Goal: Task Accomplishment & Management: Complete application form

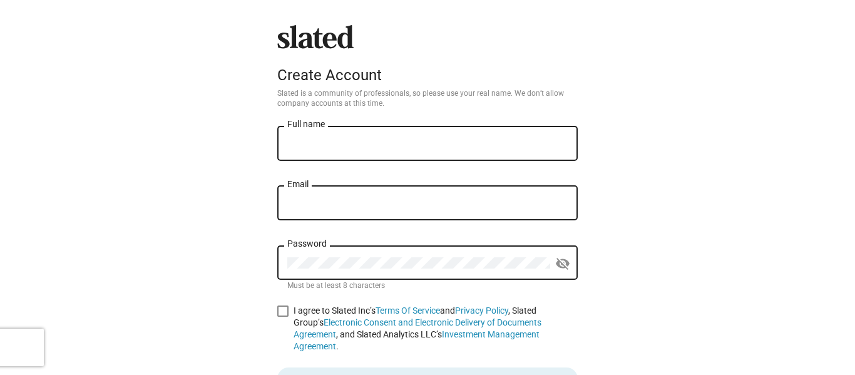
click at [359, 139] on input "Full name" at bounding box center [427, 143] width 281 height 11
type input "[PERSON_NAME]"
type input "[EMAIL_ADDRESS][DOMAIN_NAME]"
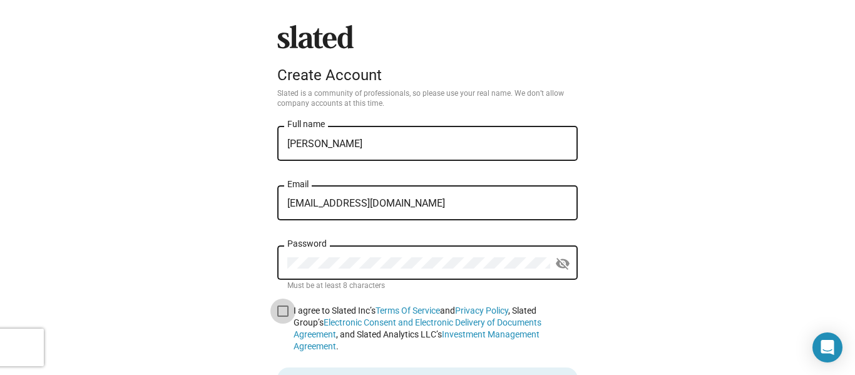
click at [281, 314] on span at bounding box center [282, 311] width 11 height 11
click at [282, 317] on input "I agree to Slated Inc’s Terms Of Service and Privacy Policy , Slated Group’s El…" at bounding box center [282, 317] width 1 height 1
checkbox input "true"
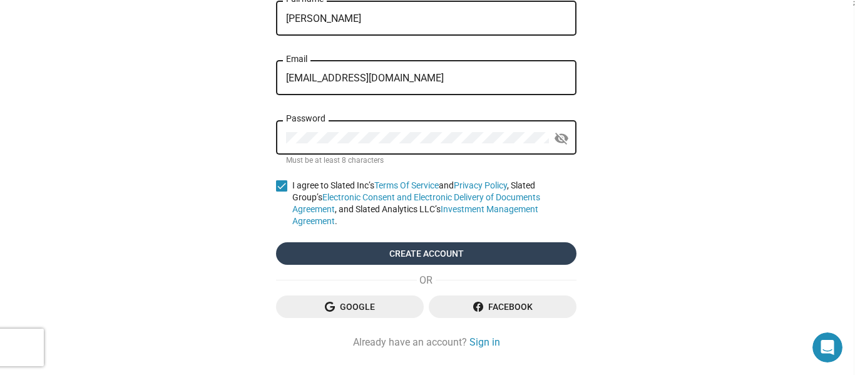
click at [527, 242] on span "Create account" at bounding box center [426, 253] width 281 height 23
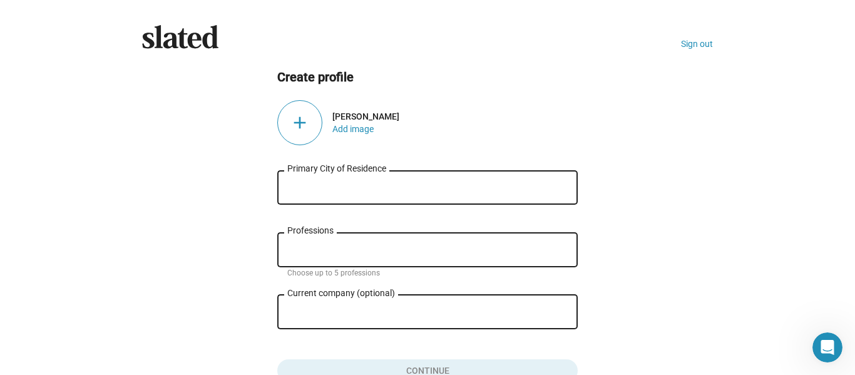
click at [302, 131] on div "add" at bounding box center [299, 122] width 45 height 45
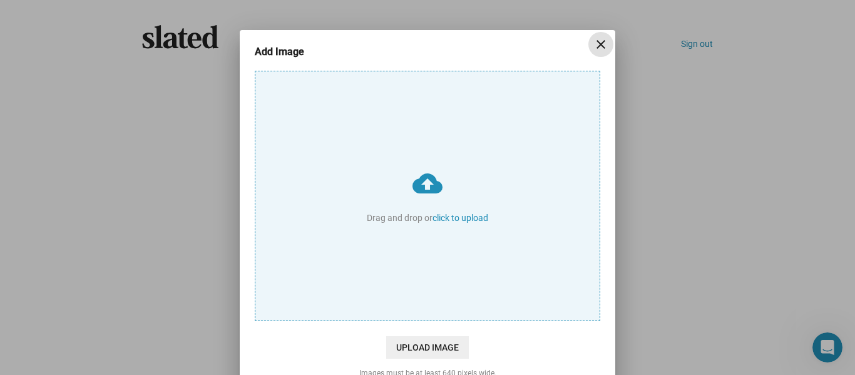
drag, startPoint x: 441, startPoint y: 216, endPoint x: 451, endPoint y: 216, distance: 9.4
click at [441, 216] on input "cloud_upload Drag and drop or click to upload" at bounding box center [427, 195] width 344 height 249
type input "C:\fakepath\325783779_661959782346274_7287862175413922185_n.jpg"
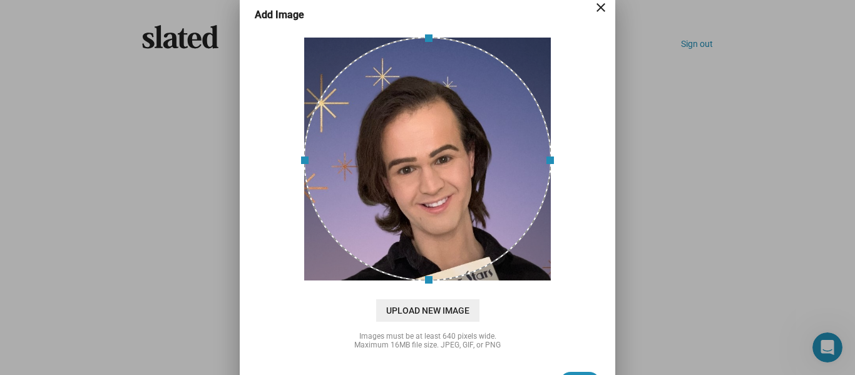
scroll to position [71, 0]
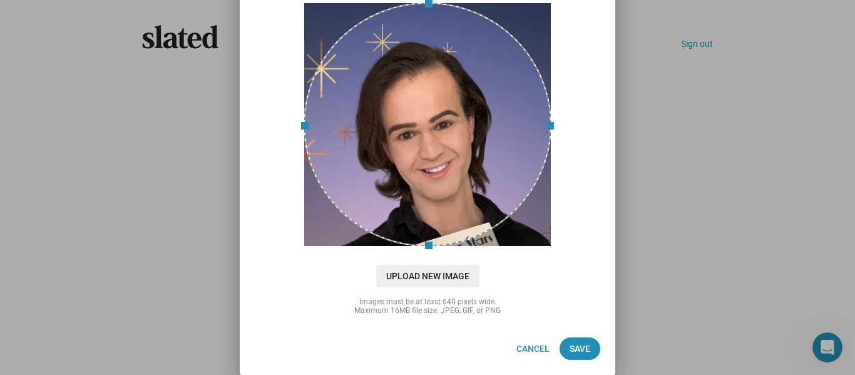
click at [600, 345] on mat-dialog-container "Add Image close cloud_upload Drag and drop or click to upload Upload New Image …" at bounding box center [428, 167] width 376 height 416
click at [581, 347] on span "Save" at bounding box center [580, 348] width 21 height 23
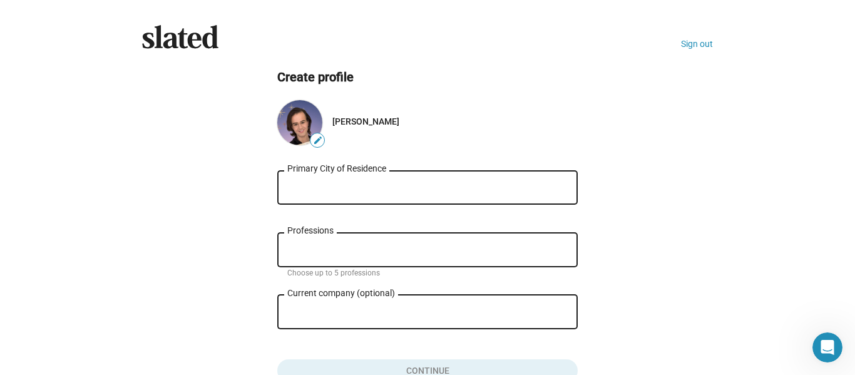
click at [425, 178] on div "Primary City of Residence" at bounding box center [427, 186] width 281 height 37
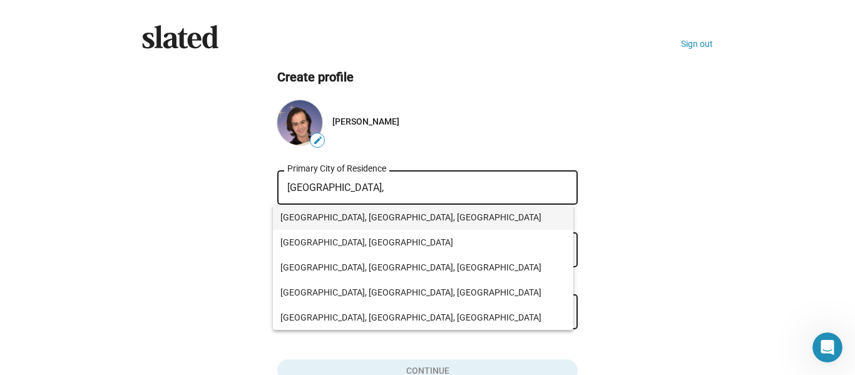
click at [413, 221] on span "Stamford, CT, USA" at bounding box center [424, 217] width 286 height 25
type input "Stamford, CT, USA"
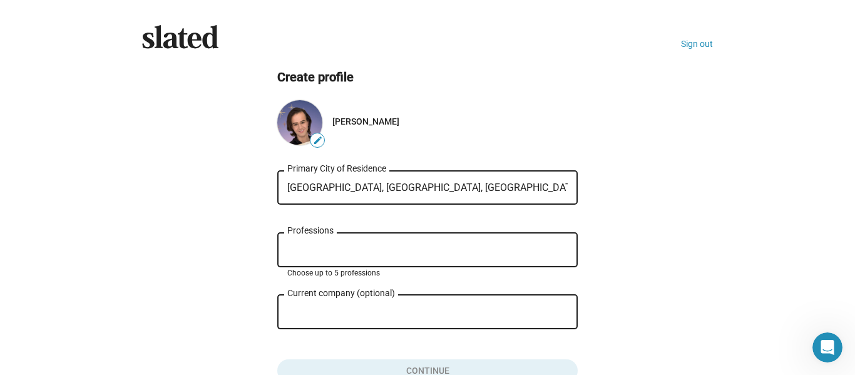
click at [379, 245] on input "Professions" at bounding box center [430, 250] width 281 height 11
click at [774, 245] on div "Slated Sign out Create profile edit Logan Kelly Stamford, CT, USA Primary City …" at bounding box center [427, 225] width 855 height 450
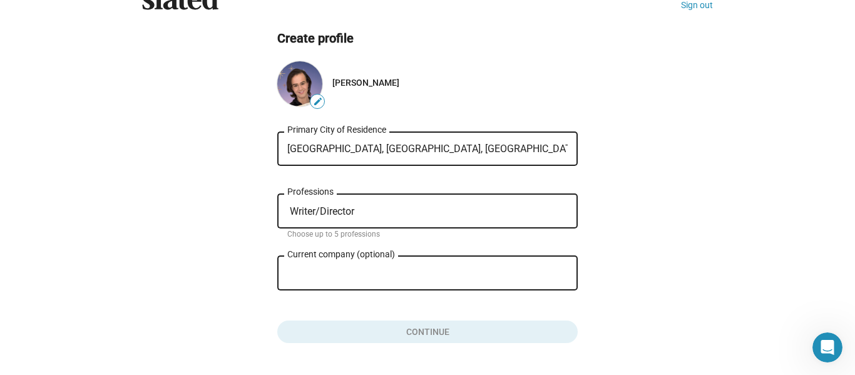
scroll to position [75, 0]
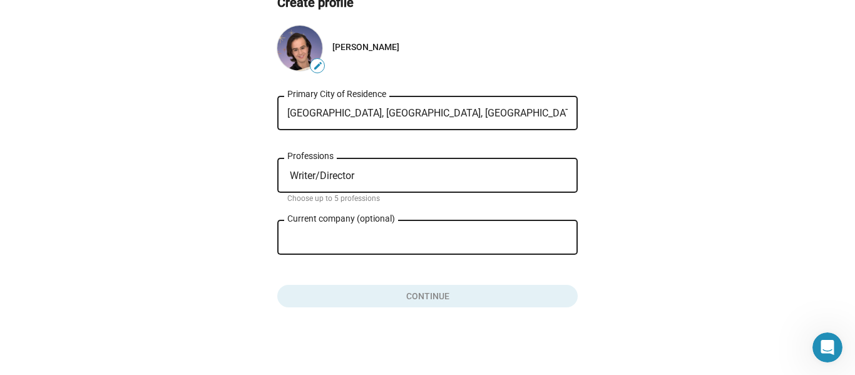
click at [408, 172] on input "Writer/Director" at bounding box center [430, 175] width 281 height 11
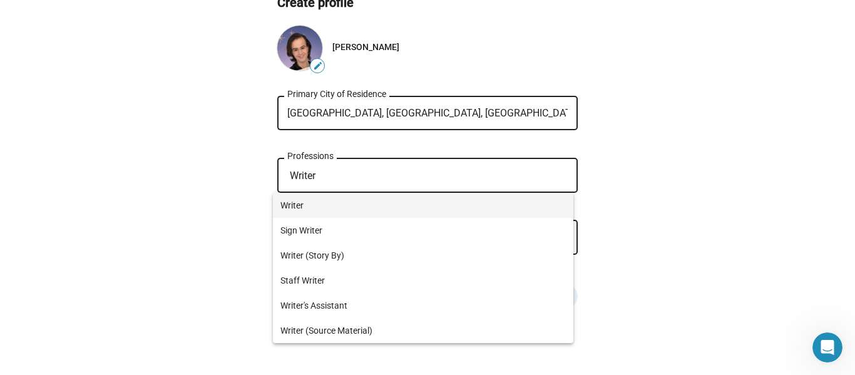
type input "Writer"
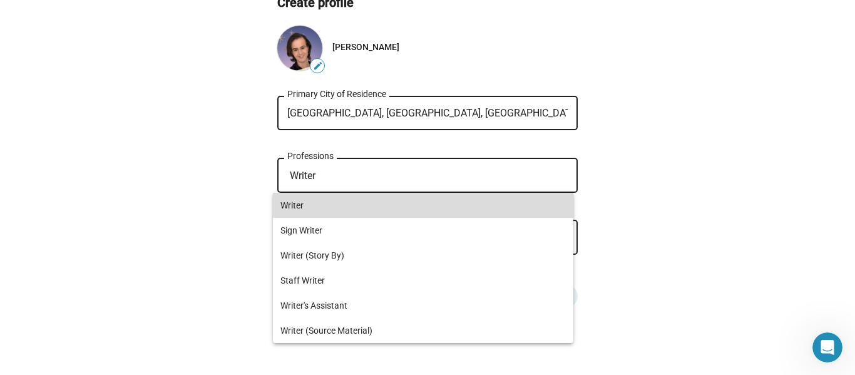
click at [365, 201] on span "Writer" at bounding box center [424, 205] width 286 height 25
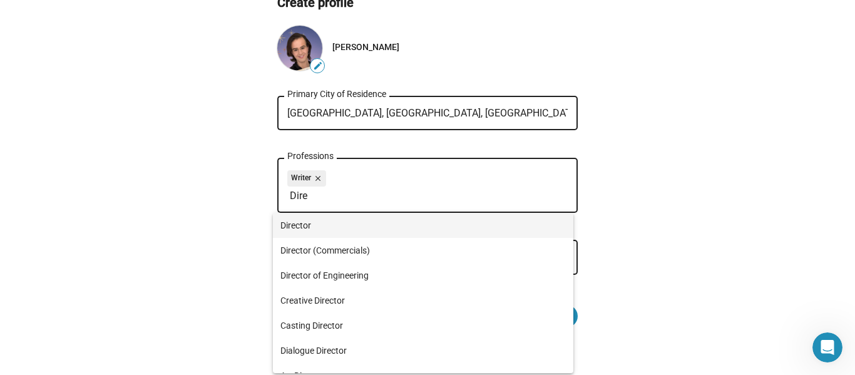
type input "Dire"
click at [376, 231] on span "Director" at bounding box center [424, 225] width 286 height 25
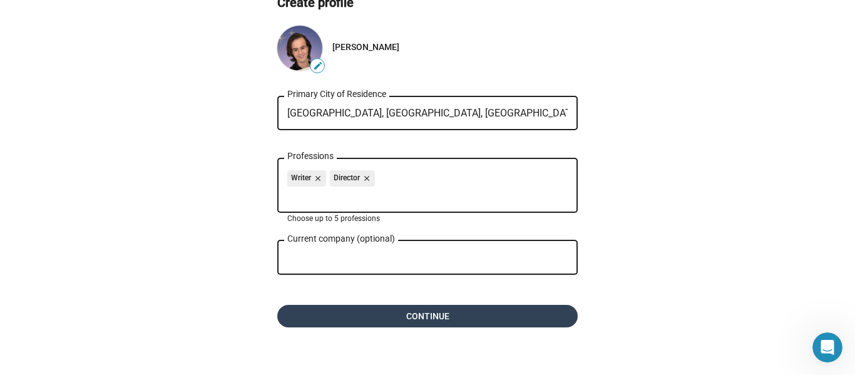
click at [410, 321] on span "Continue" at bounding box center [427, 316] width 281 height 23
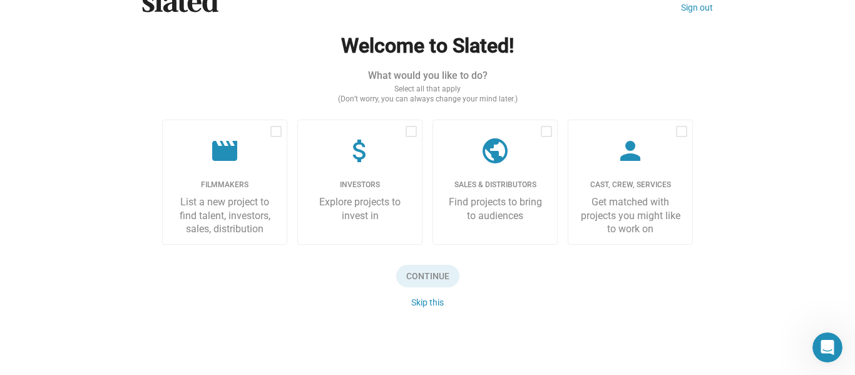
scroll to position [37, 0]
click at [274, 128] on span at bounding box center [275, 131] width 11 height 11
click at [275, 137] on input "checkbox" at bounding box center [275, 137] width 1 height 1
checkbox input "true"
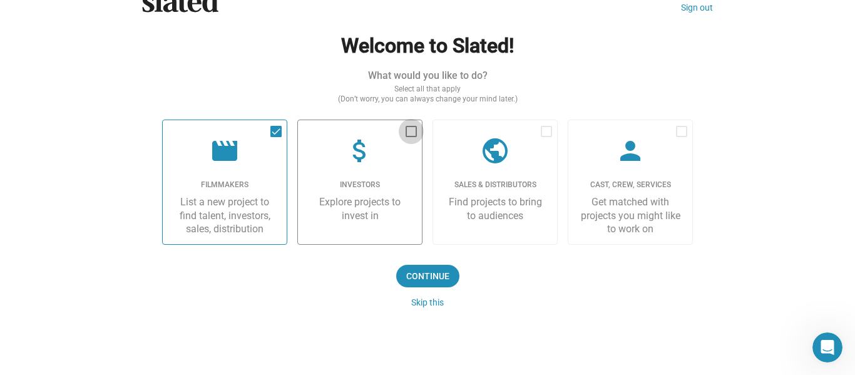
click at [406, 128] on span at bounding box center [411, 131] width 11 height 11
click at [411, 137] on input "checkbox" at bounding box center [411, 137] width 1 height 1
click at [406, 128] on span at bounding box center [411, 131] width 11 height 11
click at [411, 137] on input "checkbox" at bounding box center [411, 137] width 1 height 1
checkbox input "false"
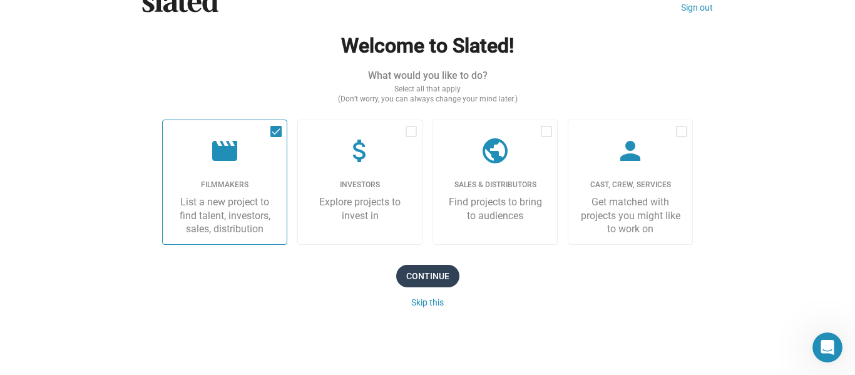
click at [426, 277] on span "Continue" at bounding box center [427, 276] width 63 height 23
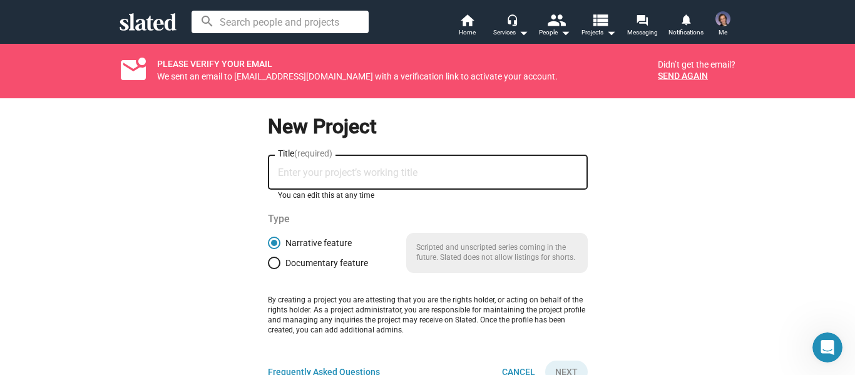
click at [387, 172] on input "Title (required)" at bounding box center [428, 172] width 300 height 11
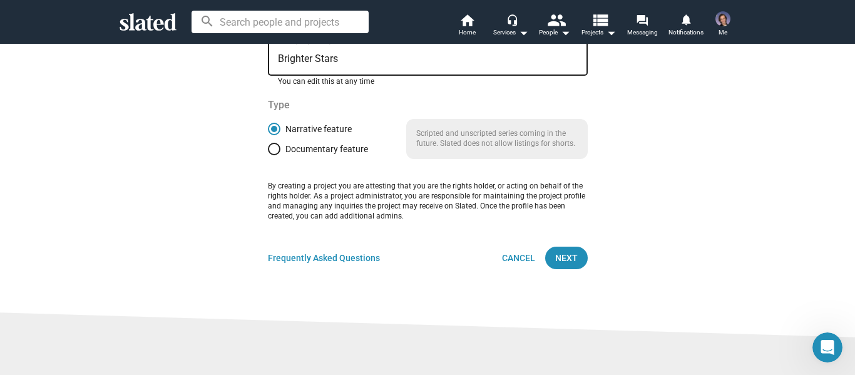
scroll to position [125, 0]
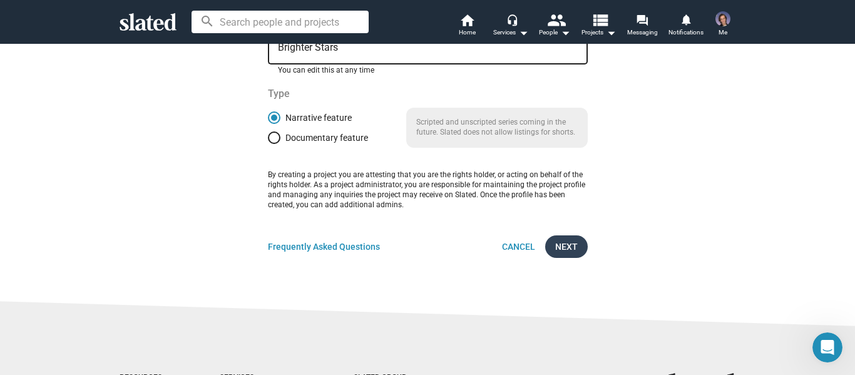
type input "Brighter Stars"
click at [562, 247] on span "Next" at bounding box center [566, 246] width 23 height 23
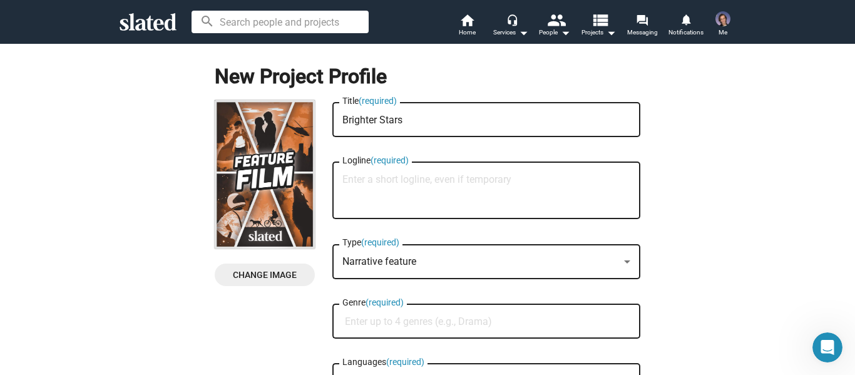
click at [466, 197] on textarea "Logline (required)" at bounding box center [486, 191] width 288 height 34
type textarea "v"
paste textarea "Brighter Stars follows [PERSON_NAME], an ambitious and industrious young man, l…"
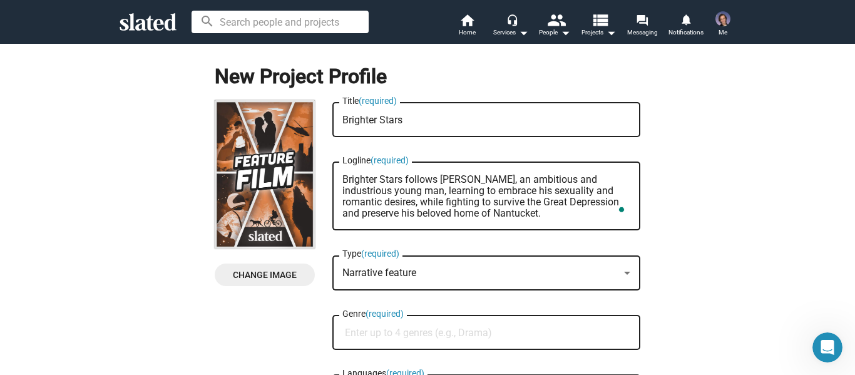
type textarea "Brighter Stars follows [PERSON_NAME], an ambitious and industrious young man, l…"
click at [437, 326] on div "Genre (required)" at bounding box center [486, 331] width 288 height 37
click at [440, 329] on input "Genre (required)" at bounding box center [489, 332] width 288 height 11
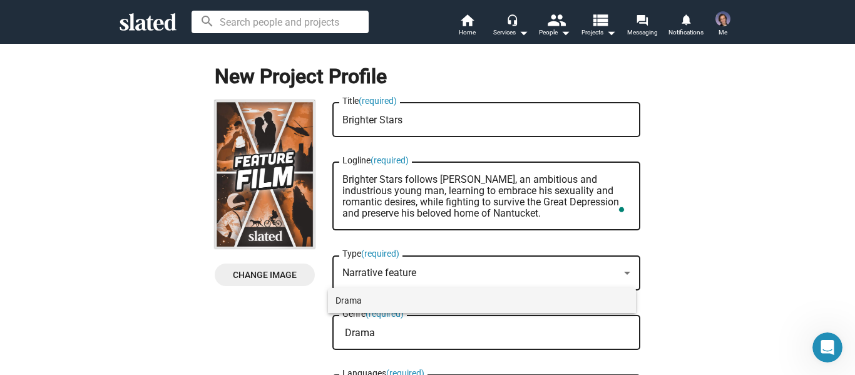
type input "Drama"
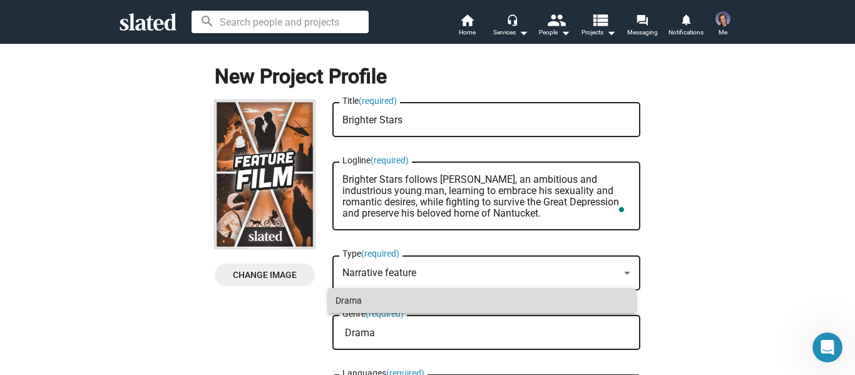
click at [399, 292] on span "Drama" at bounding box center [482, 300] width 293 height 25
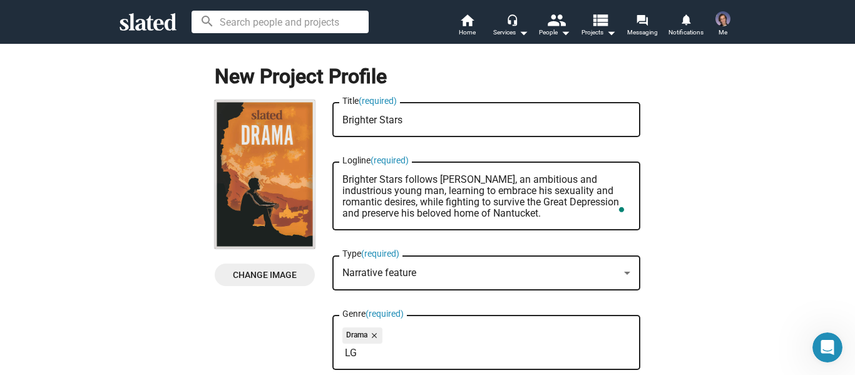
type input "L"
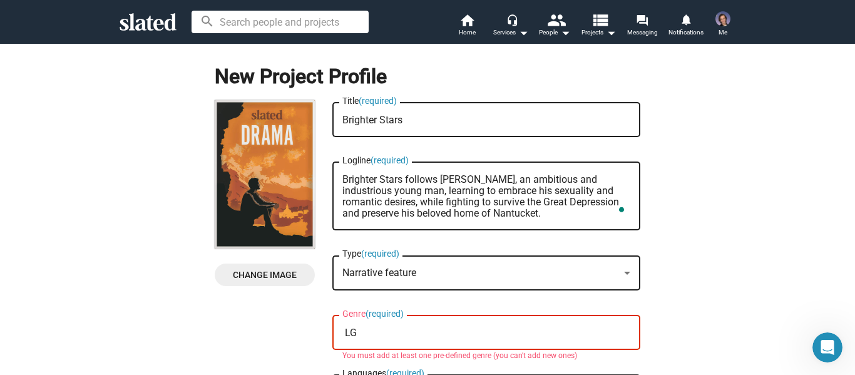
type input "L"
type input "G"
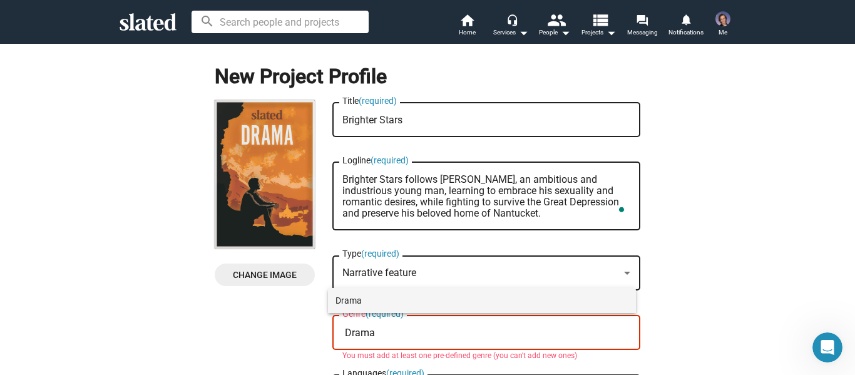
type input "Drama"
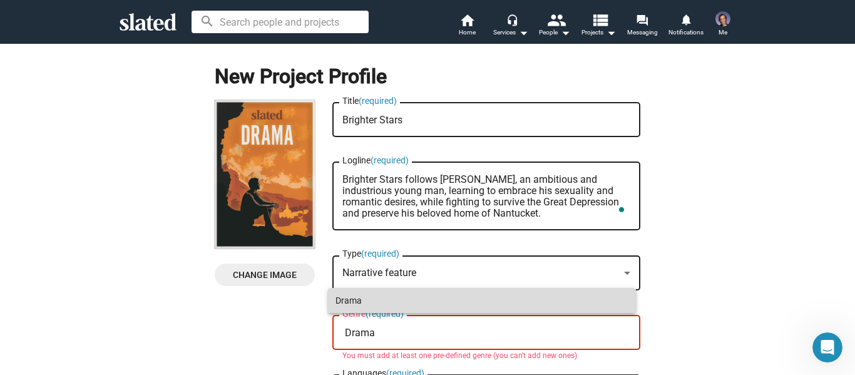
click at [381, 297] on span "Drama" at bounding box center [482, 300] width 293 height 25
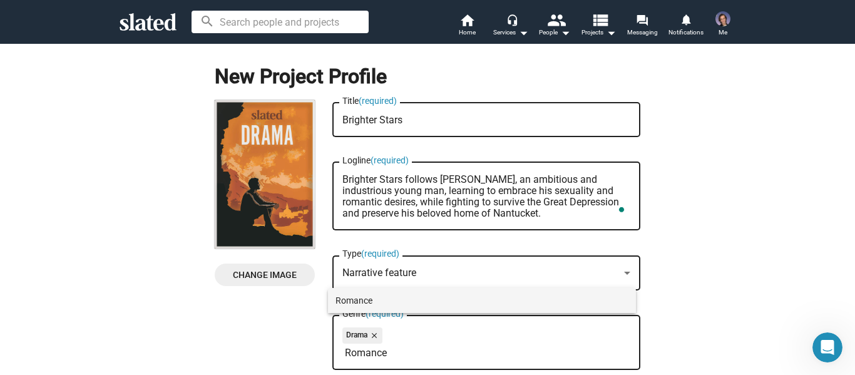
type input "Romance"
click at [399, 304] on span "Romance" at bounding box center [482, 300] width 293 height 25
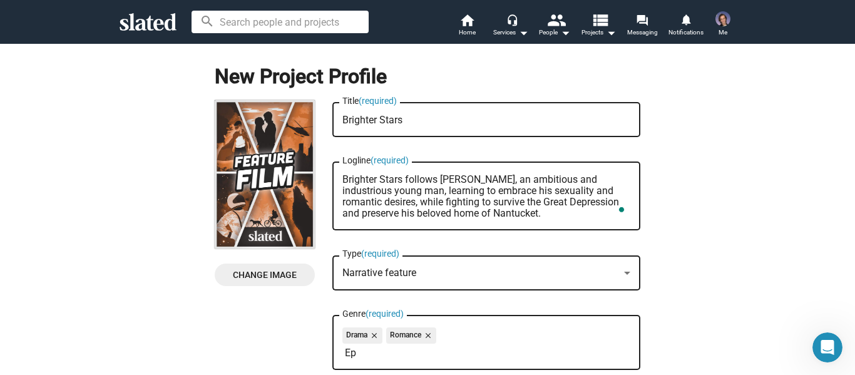
type input "E"
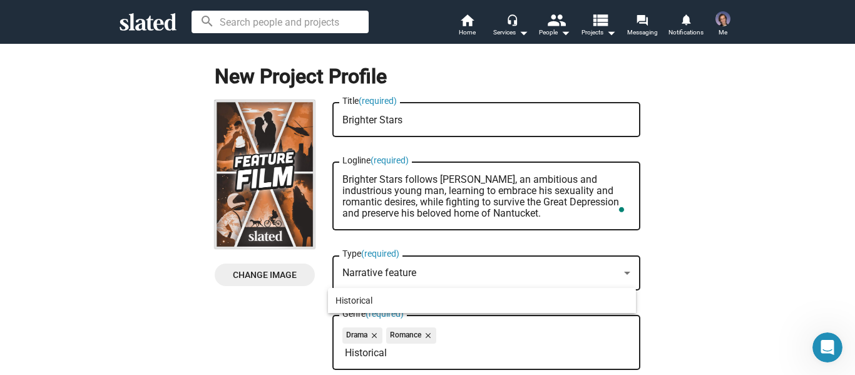
type input "Historical"
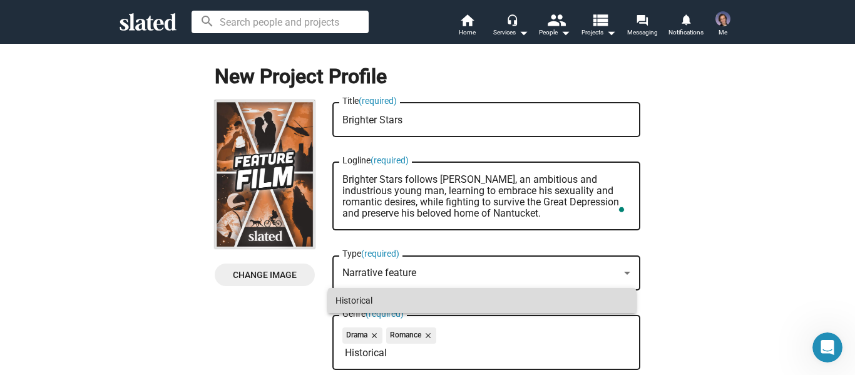
click at [399, 304] on span "Historical" at bounding box center [482, 300] width 293 height 25
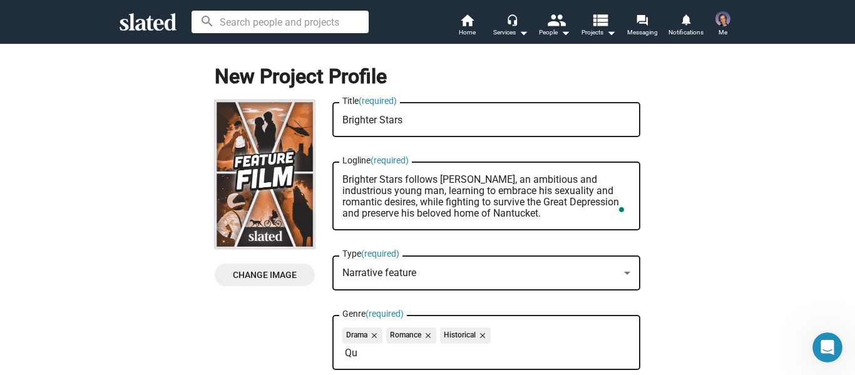
type input "Q"
click at [465, 354] on input "Genre (required)" at bounding box center [489, 352] width 288 height 11
type input "G"
type input "LGBTQIA"
click at [736, 282] on div "New Project Profile Change Image Change Image Brighter Stars Title (required) B…" at bounding box center [427, 338] width 870 height 591
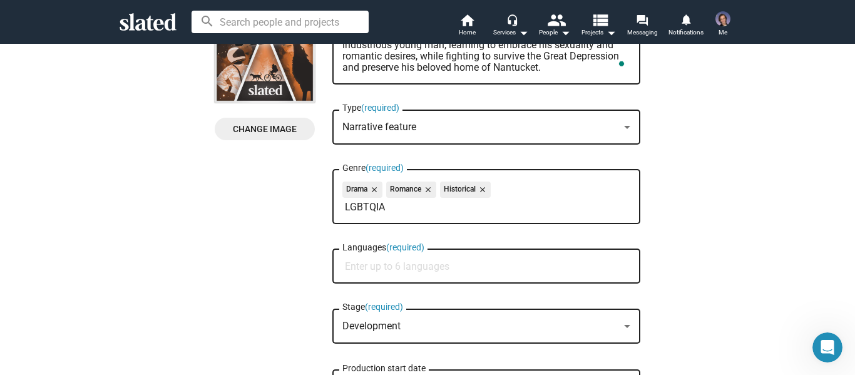
scroll to position [188, 0]
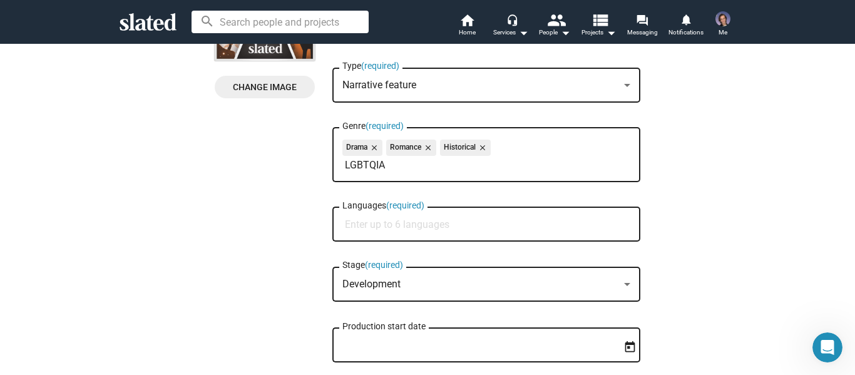
click at [425, 224] on input "Languages (required)" at bounding box center [489, 224] width 288 height 11
type input "Eng"
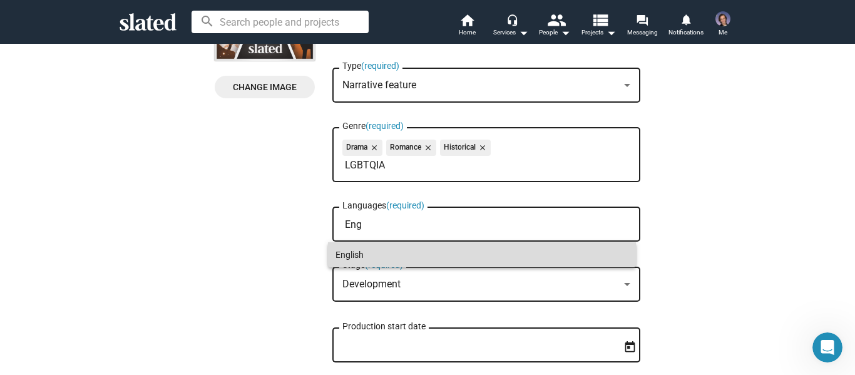
drag, startPoint x: 435, startPoint y: 247, endPoint x: 462, endPoint y: 256, distance: 28.3
click at [435, 248] on span "English" at bounding box center [482, 254] width 293 height 25
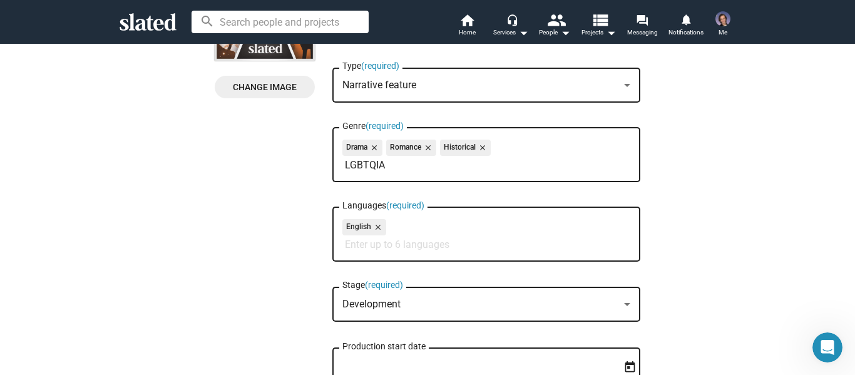
click at [614, 304] on div "Development" at bounding box center [480, 304] width 277 height 13
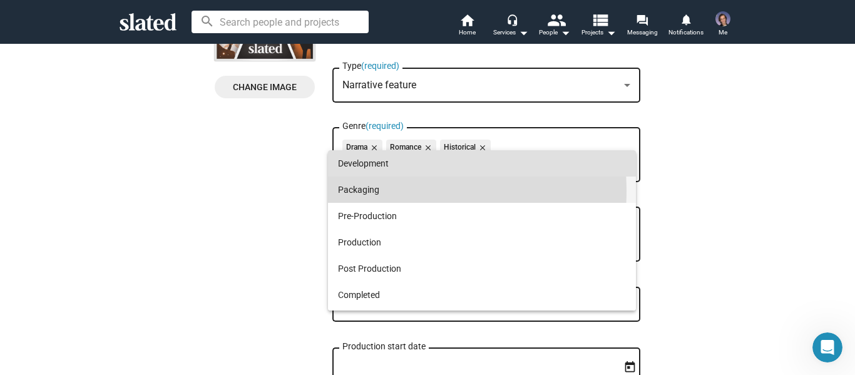
click at [375, 191] on span "Packaging" at bounding box center [482, 190] width 288 height 26
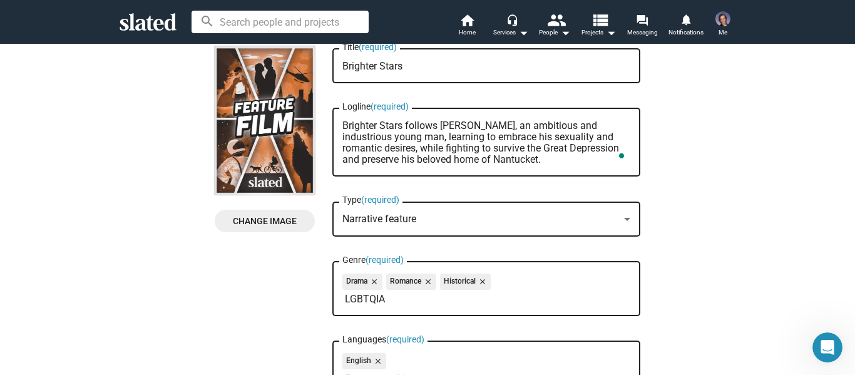
scroll to position [0, 0]
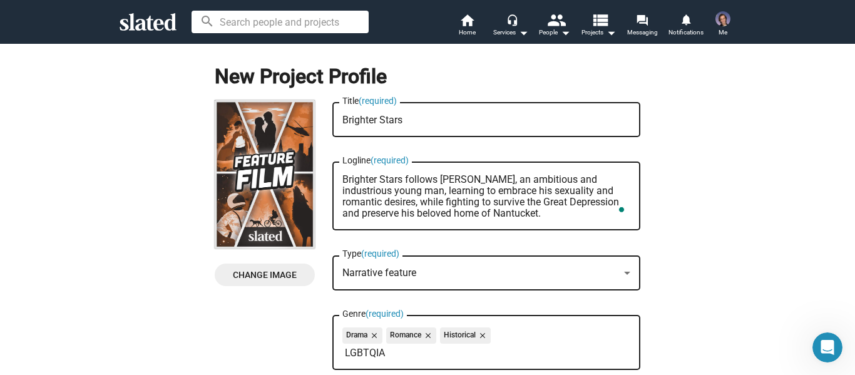
click at [261, 277] on span "Change Image" at bounding box center [265, 275] width 80 height 23
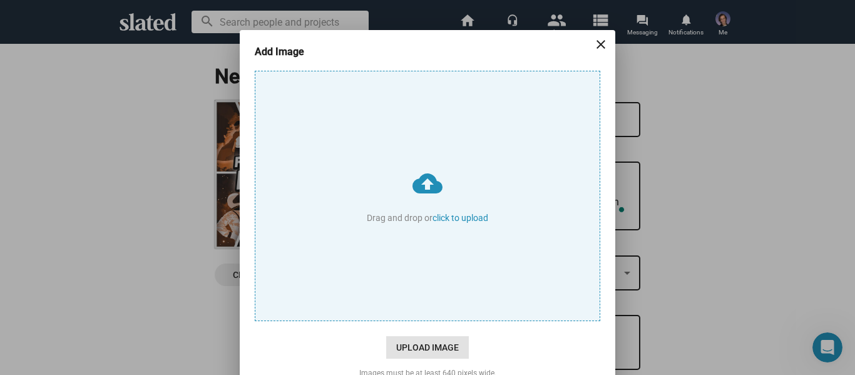
click at [393, 343] on span "Upload Image" at bounding box center [427, 347] width 83 height 23
click at [393, 321] on input "cloud_upload Drag and drop or click to upload" at bounding box center [427, 195] width 344 height 249
click at [485, 212] on input "cloud_upload Drag and drop or click to upload" at bounding box center [427, 195] width 344 height 249
type input "C:\fakepath\Logan Kelly’s Brighter Stars.jpg"
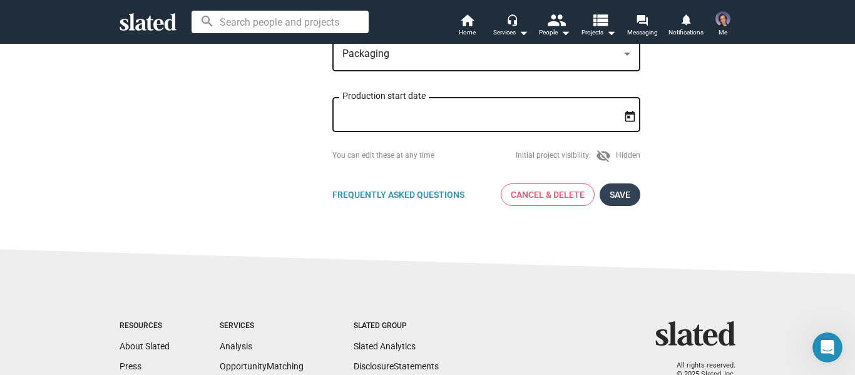
click at [610, 201] on span "Save" at bounding box center [620, 194] width 21 height 23
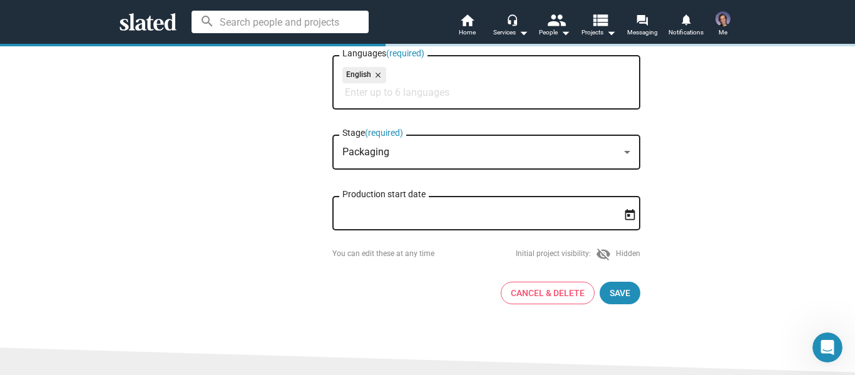
scroll to position [539, 0]
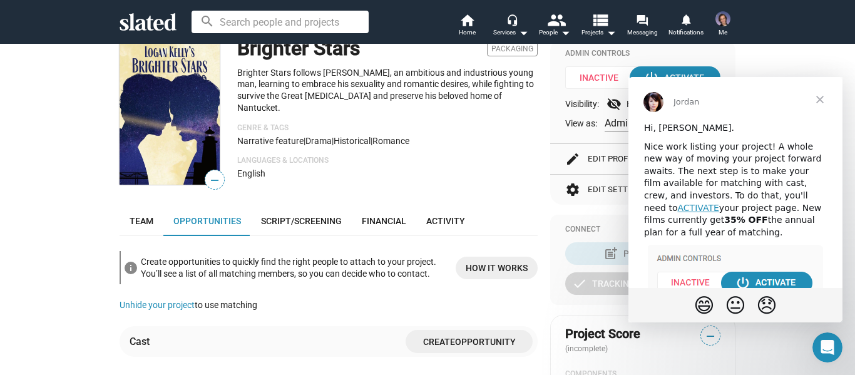
click at [818, 98] on span "Close" at bounding box center [820, 99] width 45 height 45
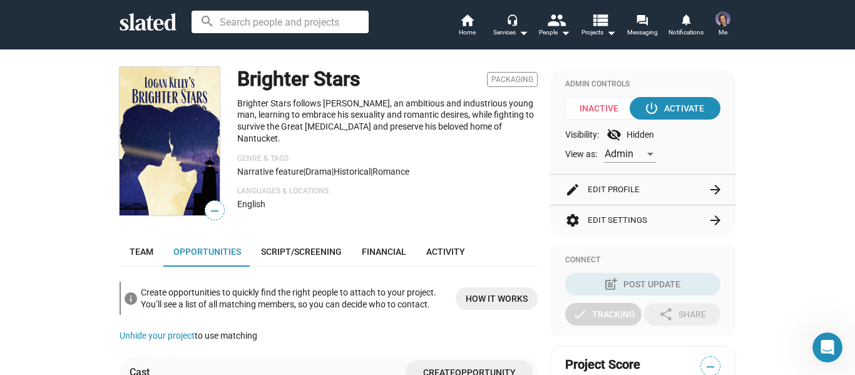
scroll to position [125, 0]
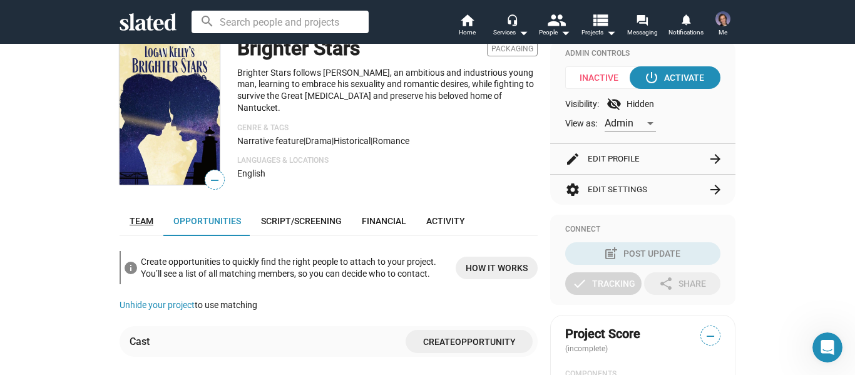
drag, startPoint x: 133, startPoint y: 218, endPoint x: 134, endPoint y: 225, distance: 7.5
click at [133, 218] on span "Team" at bounding box center [142, 221] width 24 height 10
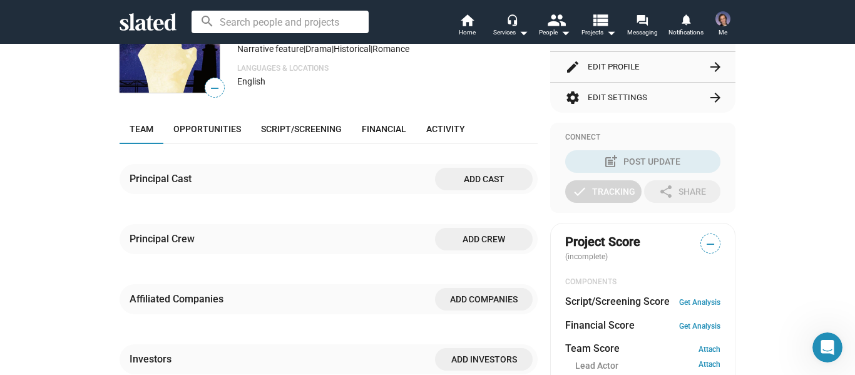
scroll to position [224, 0]
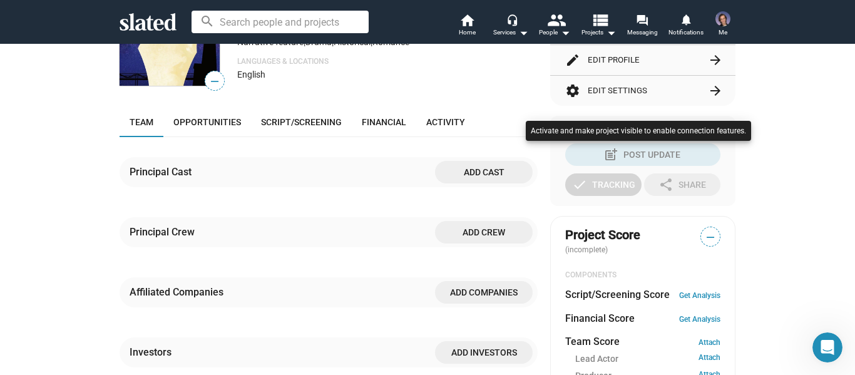
drag, startPoint x: 855, startPoint y: 162, endPoint x: 847, endPoint y: 177, distance: 17.4
click at [847, 177] on div at bounding box center [427, 187] width 855 height 375
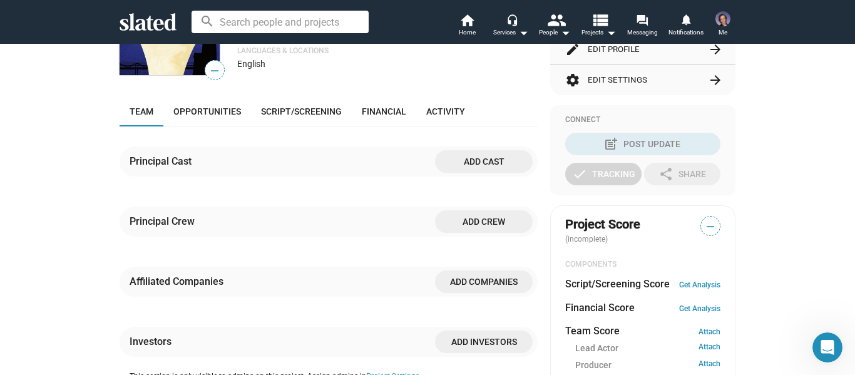
scroll to position [175, 0]
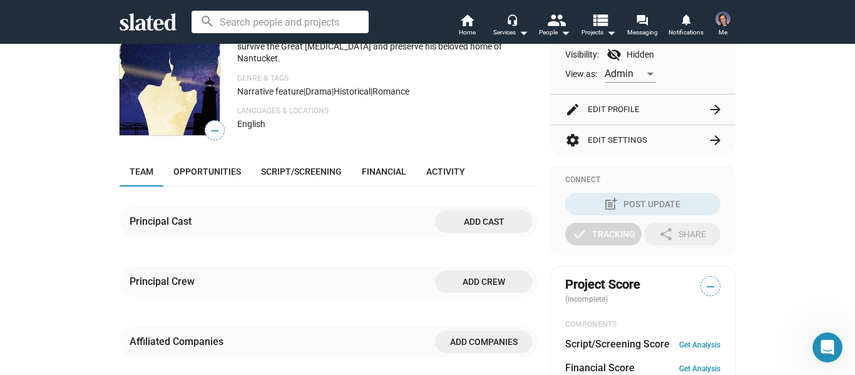
click at [497, 219] on span "Add cast" at bounding box center [484, 221] width 78 height 23
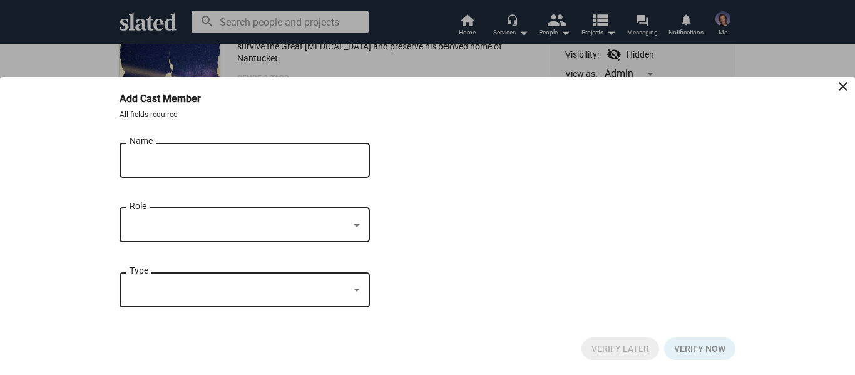
click at [276, 157] on input "Name" at bounding box center [236, 160] width 213 height 11
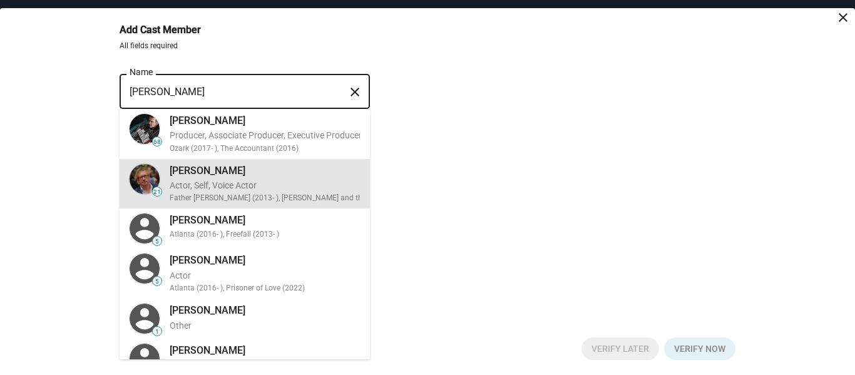
click at [354, 209] on mat-option "21 [PERSON_NAME] Actor, Self, Voice Actor Father [PERSON_NAME] (2013- ), [PERSO…" at bounding box center [245, 184] width 250 height 50
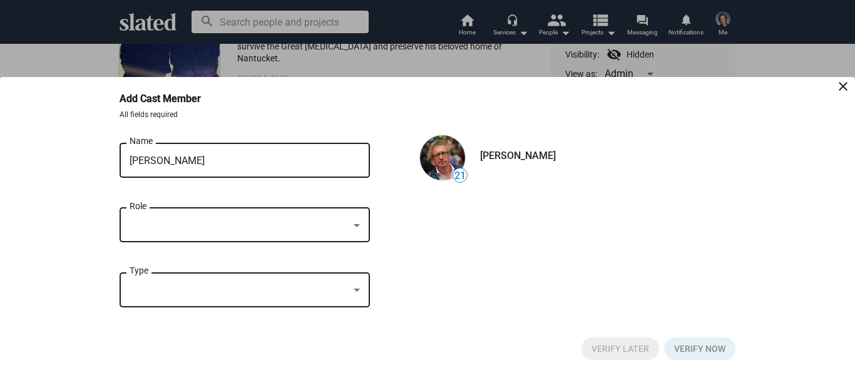
click at [354, 226] on mat-option "68 [PERSON_NAME] Producer, Associate Producer, Executive Producer [PERSON_NAME]…" at bounding box center [245, 203] width 250 height 50
click at [355, 226] on mat-option "68 [PERSON_NAME] Producer, Associate Producer, Executive Producer [PERSON_NAME]…" at bounding box center [245, 203] width 250 height 50
drag, startPoint x: 355, startPoint y: 226, endPoint x: 325, endPoint y: 214, distance: 32.3
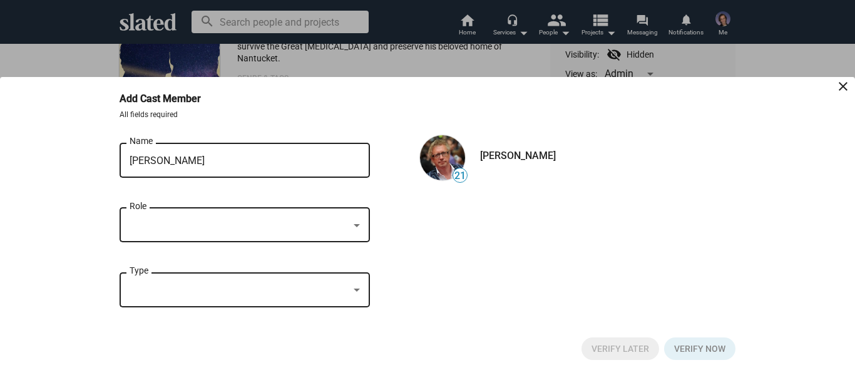
click at [355, 226] on mat-option "68 [PERSON_NAME] Producer, Associate Producer, Executive Producer [PERSON_NAME]…" at bounding box center [245, 203] width 250 height 50
click at [296, 155] on input "[PERSON_NAME]" at bounding box center [236, 160] width 213 height 11
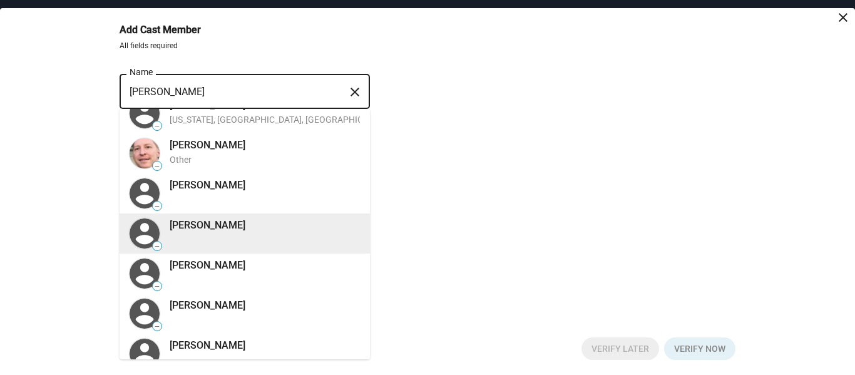
scroll to position [490, 0]
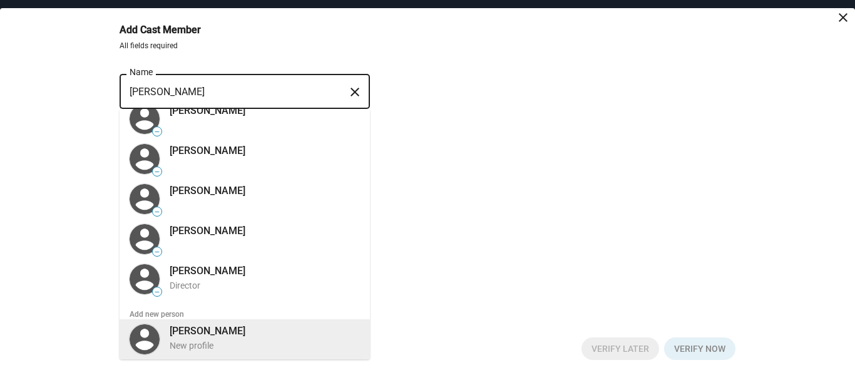
type input "[PERSON_NAME]"
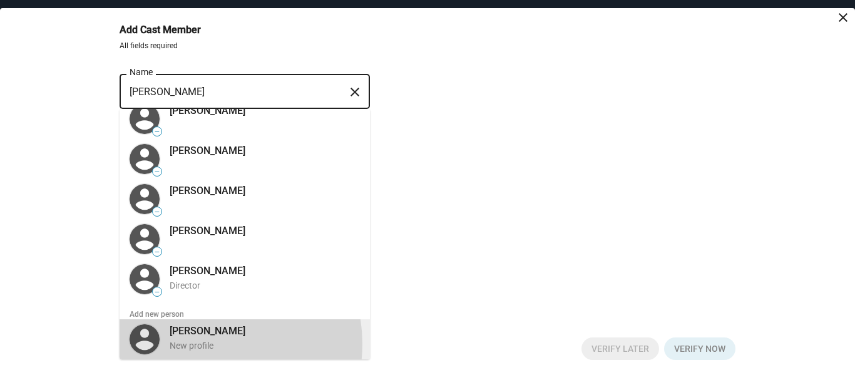
click at [205, 343] on div "New profile" at bounding box center [265, 346] width 190 height 12
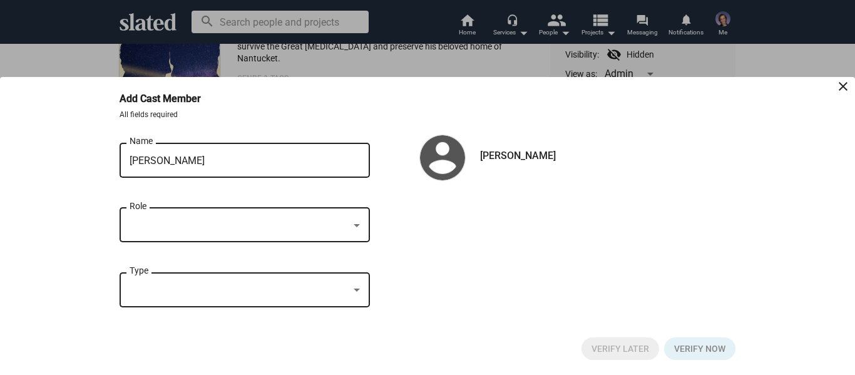
click at [356, 229] on div at bounding box center [356, 225] width 11 height 10
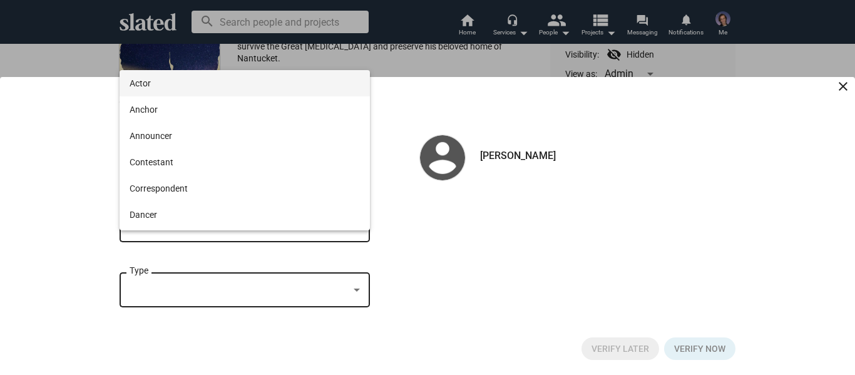
click at [208, 76] on span "Actor" at bounding box center [245, 83] width 230 height 26
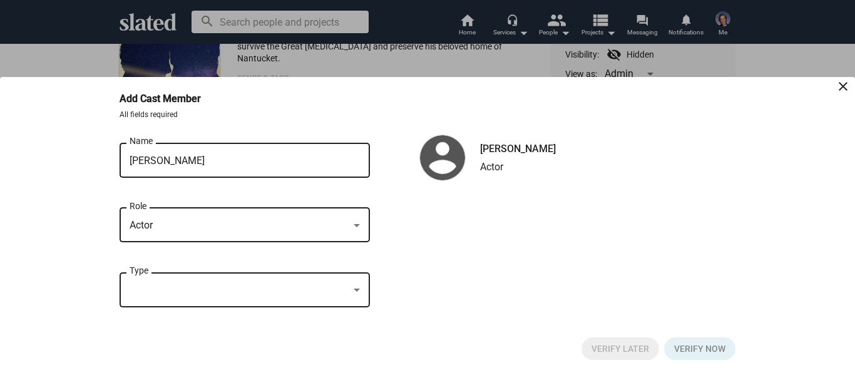
click at [360, 291] on div at bounding box center [356, 291] width 11 height 10
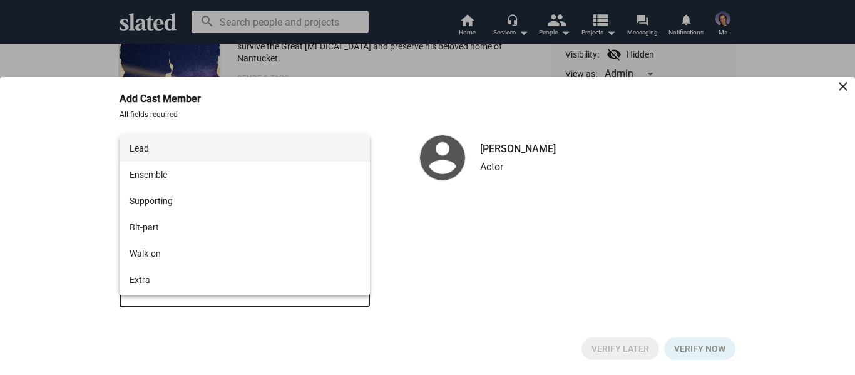
click at [235, 153] on span "Lead" at bounding box center [245, 148] width 230 height 26
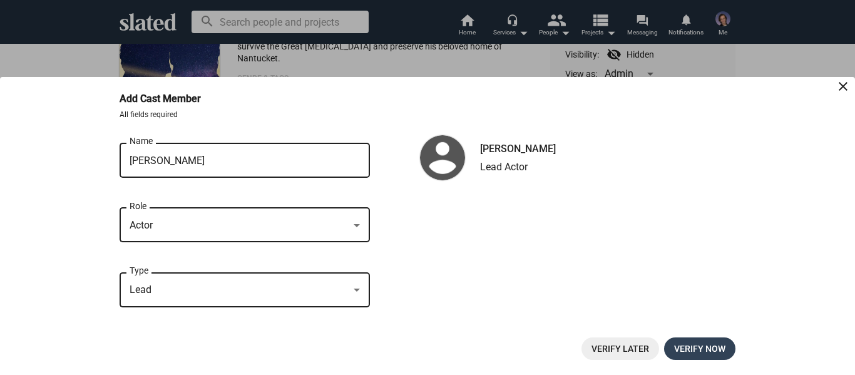
click at [681, 343] on span "Verify now" at bounding box center [699, 348] width 51 height 23
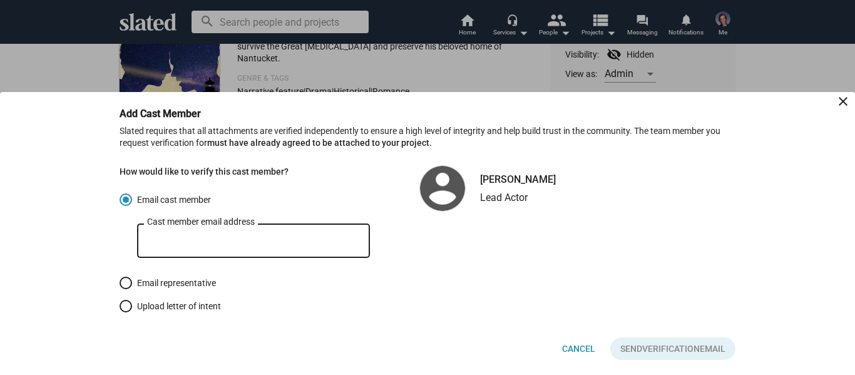
click at [267, 242] on input "Cast member email address" at bounding box center [253, 240] width 213 height 11
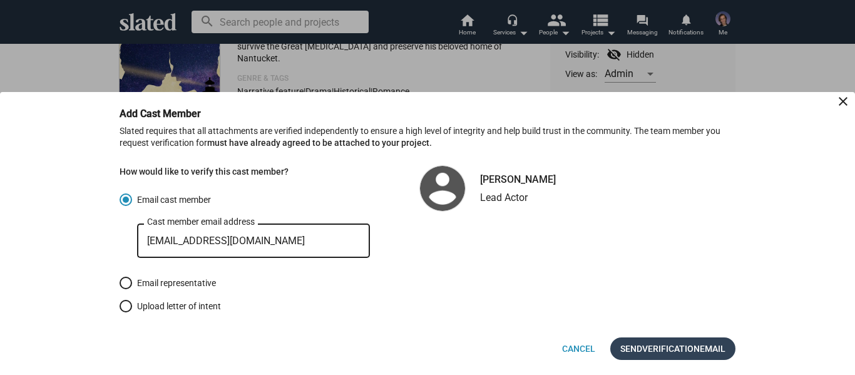
type input "[EMAIL_ADDRESS][DOMAIN_NAME]"
click at [709, 348] on span "Send Verification Email" at bounding box center [672, 348] width 105 height 23
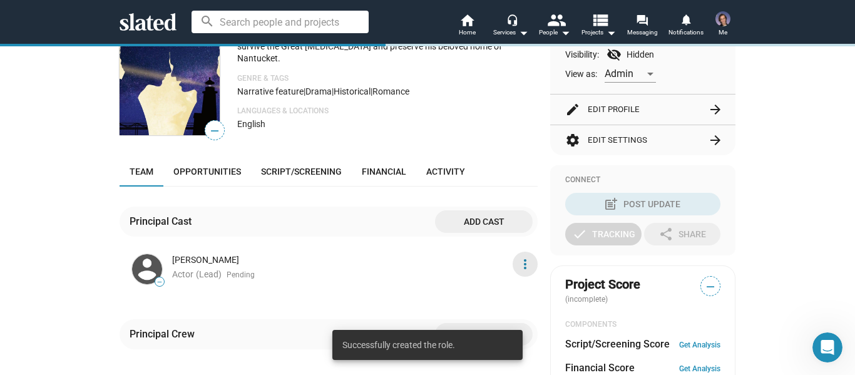
click at [519, 265] on mat-icon "more_vert" at bounding box center [525, 264] width 15 height 15
click at [495, 310] on button "Edit" at bounding box center [498, 311] width 71 height 20
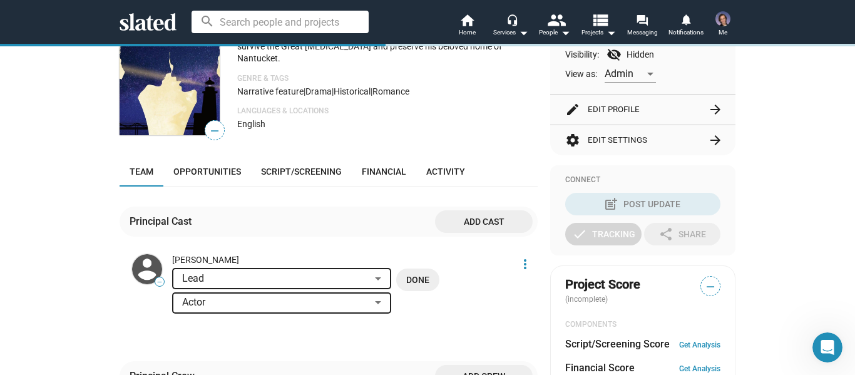
click at [143, 270] on img at bounding box center [147, 269] width 30 height 30
click at [142, 267] on img at bounding box center [147, 269] width 30 height 30
click at [518, 266] on mat-icon "more_vert" at bounding box center [525, 264] width 15 height 15
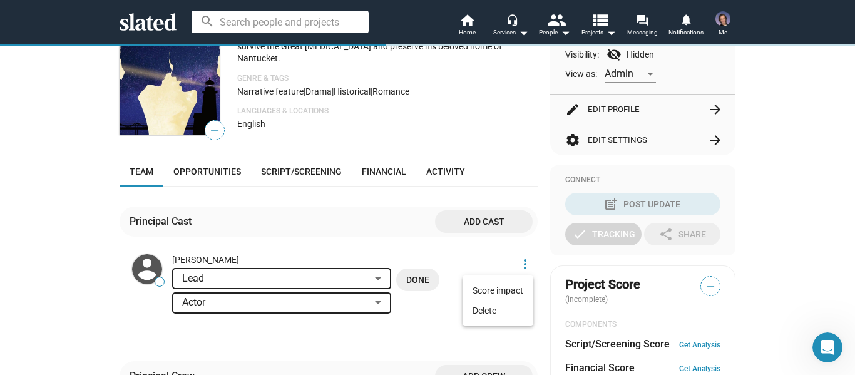
click at [805, 202] on div at bounding box center [427, 187] width 855 height 375
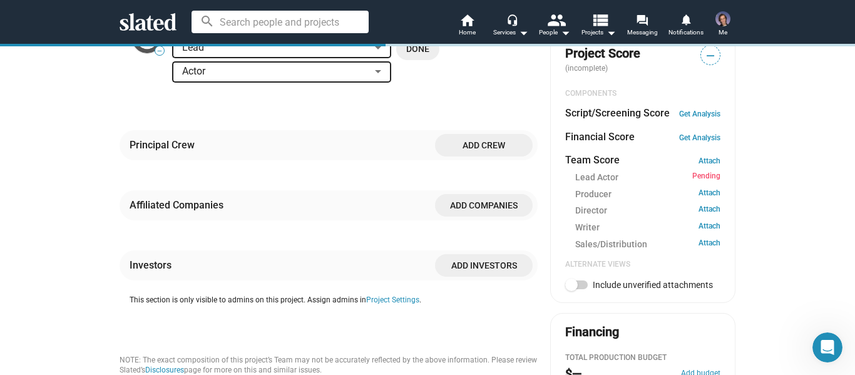
scroll to position [425, 0]
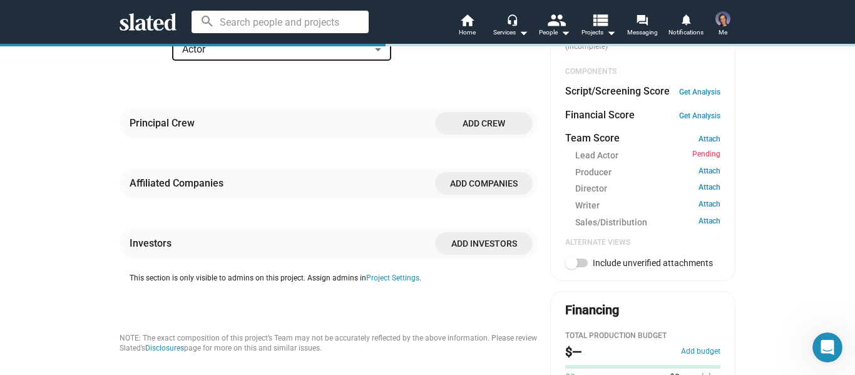
click at [495, 126] on span "Add crew" at bounding box center [484, 123] width 78 height 23
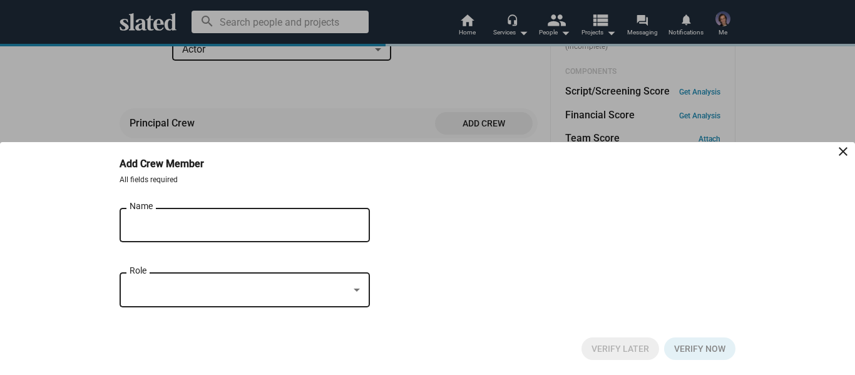
click at [353, 295] on div at bounding box center [356, 291] width 11 height 10
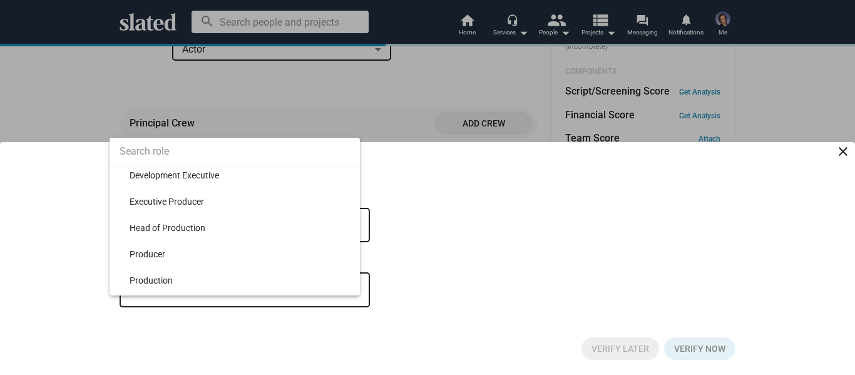
scroll to position [7914, 0]
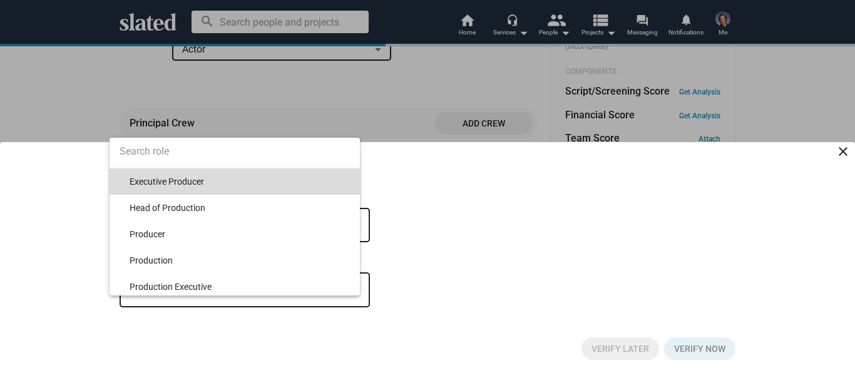
click at [245, 190] on span "Executive Producer" at bounding box center [240, 181] width 220 height 26
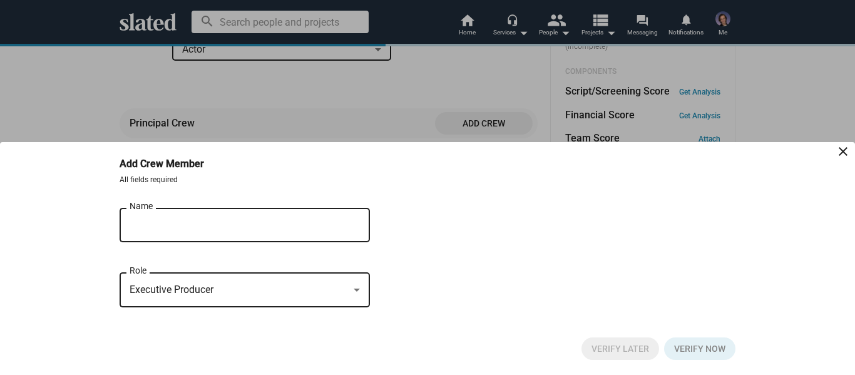
click at [249, 220] on input "Name" at bounding box center [236, 225] width 213 height 11
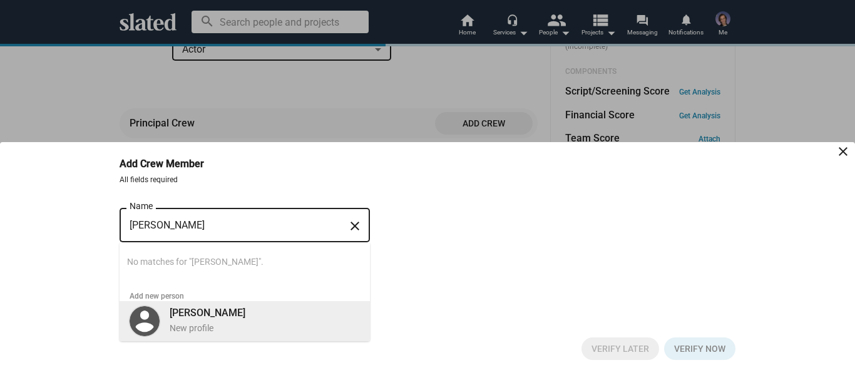
type input "[PERSON_NAME]"
click at [193, 330] on div "New profile" at bounding box center [265, 328] width 190 height 12
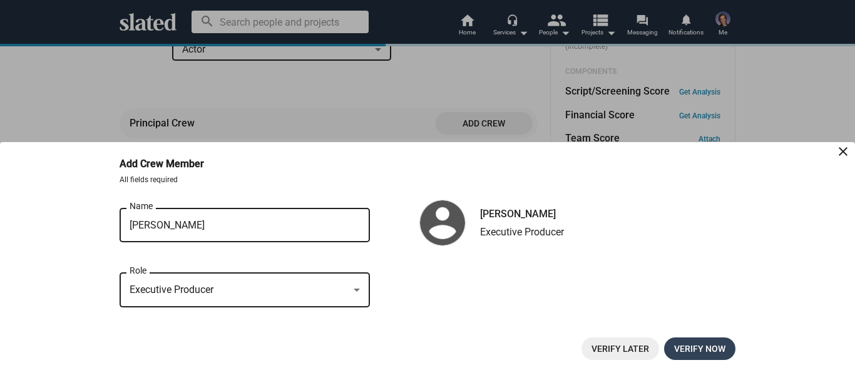
click at [686, 351] on span "Verify now" at bounding box center [699, 348] width 51 height 23
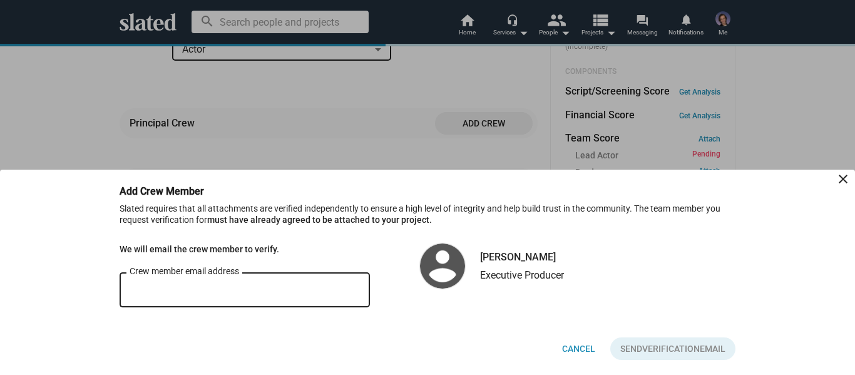
click at [258, 283] on div "Crew member email address" at bounding box center [245, 288] width 230 height 37
type input "[EMAIL_ADDRESS][DOMAIN_NAME]"
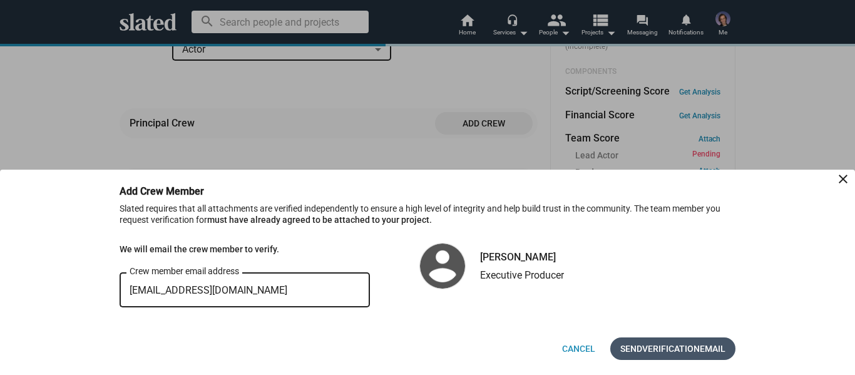
click at [677, 351] on span "Verification" at bounding box center [671, 348] width 58 height 23
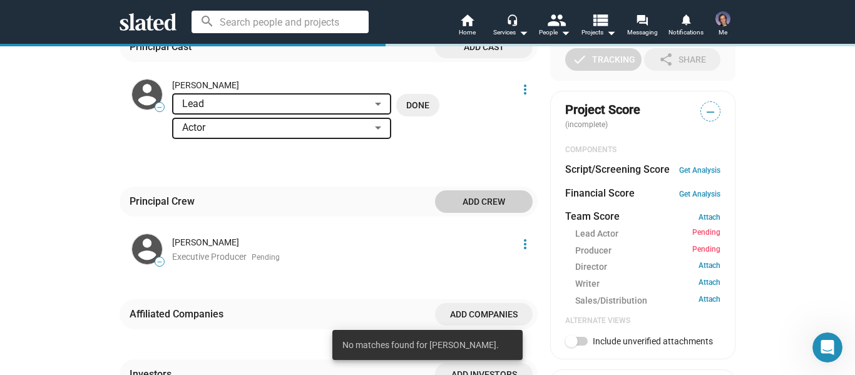
scroll to position [363, 0]
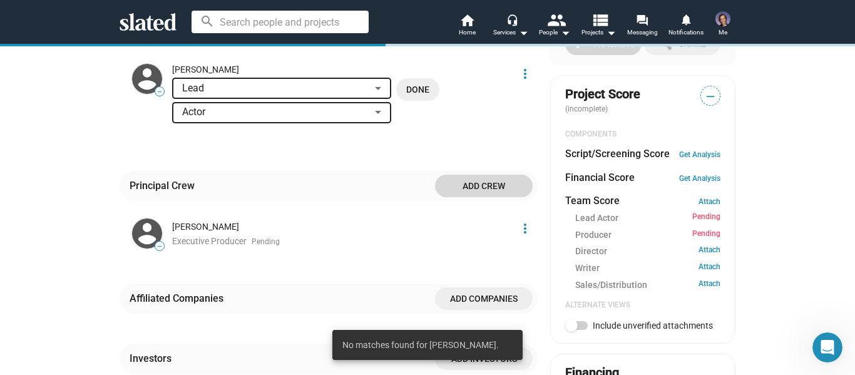
click at [498, 180] on span "Add crew" at bounding box center [484, 186] width 78 height 23
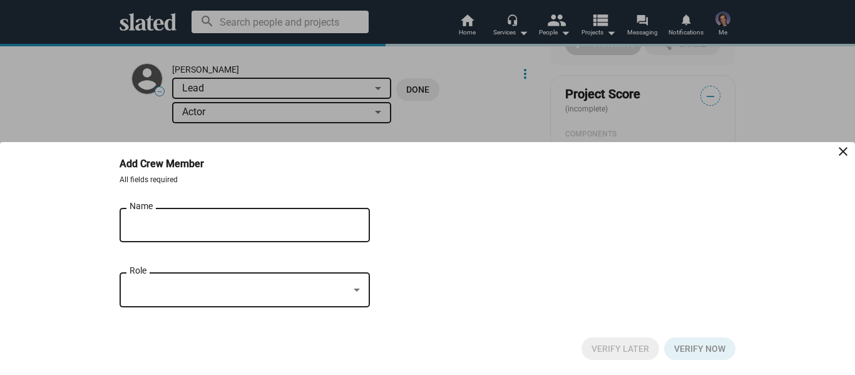
click at [281, 217] on div "Name" at bounding box center [236, 223] width 213 height 37
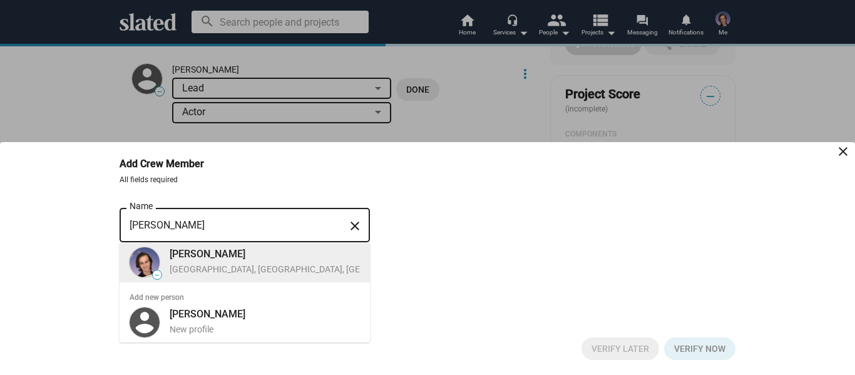
type input "[PERSON_NAME]"
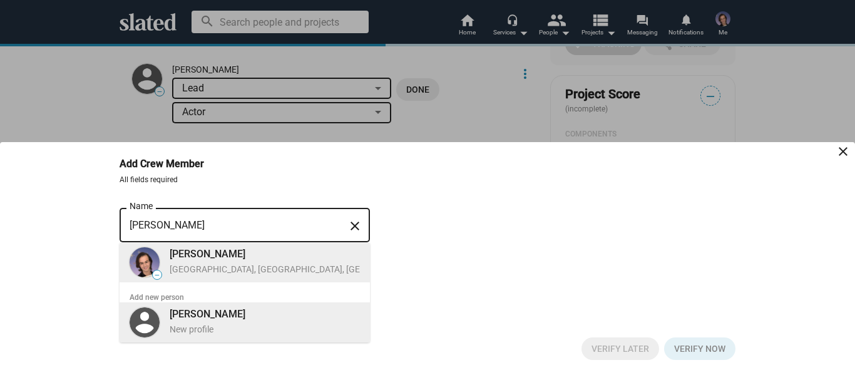
drag, startPoint x: 230, startPoint y: 274, endPoint x: 283, endPoint y: 327, distance: 74.8
click at [230, 274] on div "[GEOGRAPHIC_DATA], [GEOGRAPHIC_DATA], [GEOGRAPHIC_DATA], Director, Writer" at bounding box center [331, 270] width 322 height 12
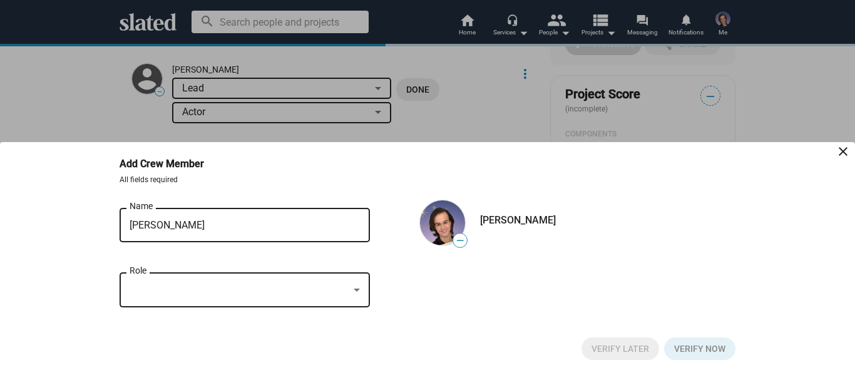
click at [359, 292] on div at bounding box center [356, 291] width 11 height 10
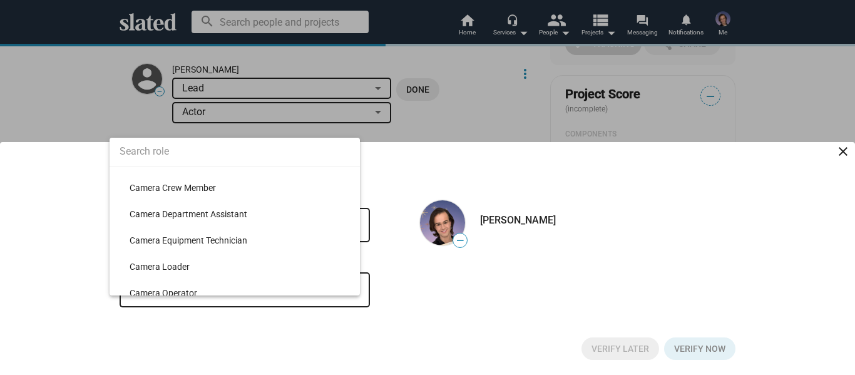
scroll to position [1503, 0]
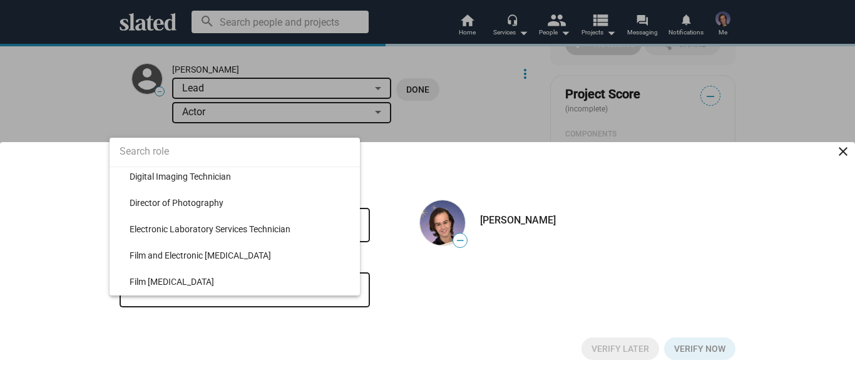
click at [254, 155] on input at bounding box center [235, 151] width 250 height 31
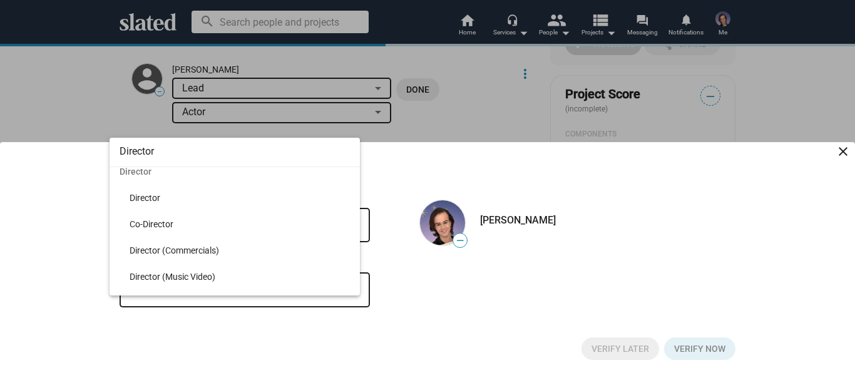
scroll to position [0, 0]
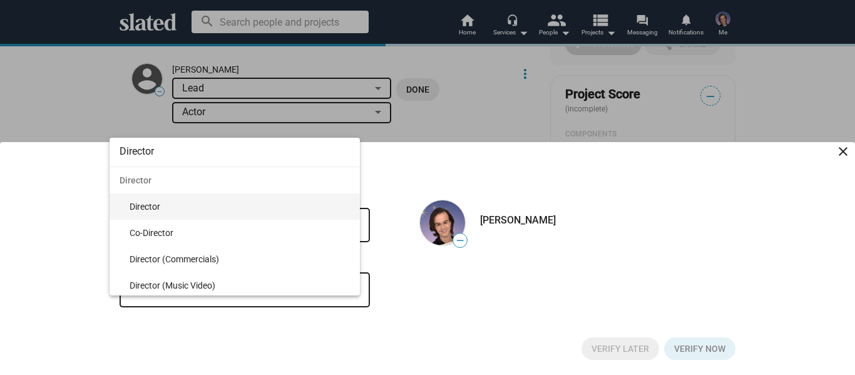
type input "Director"
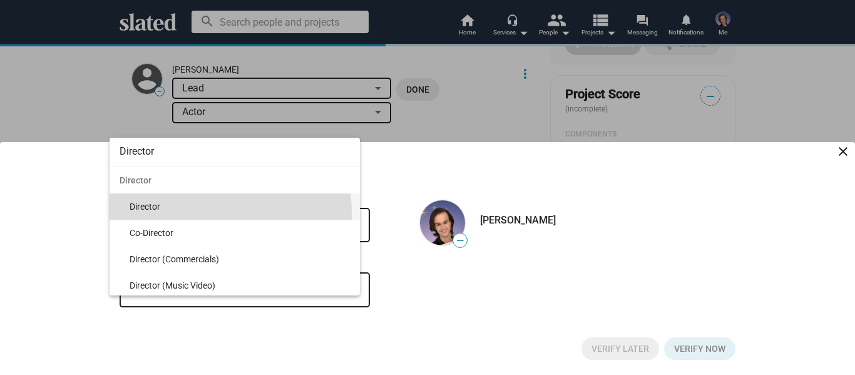
click at [162, 214] on span "Director" at bounding box center [240, 206] width 220 height 26
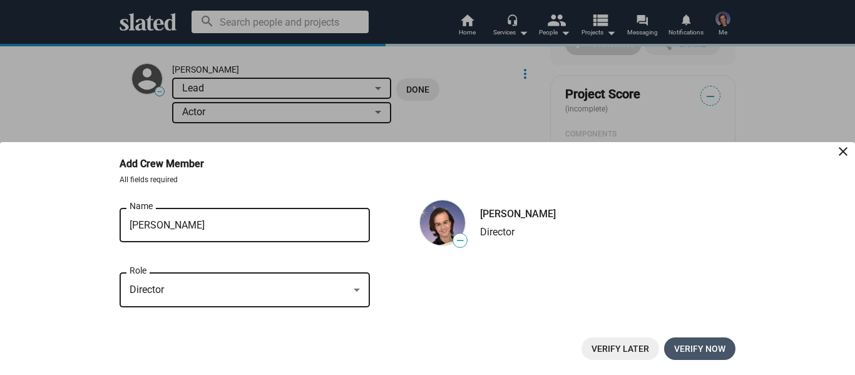
click at [692, 341] on span "Verify now" at bounding box center [699, 348] width 51 height 23
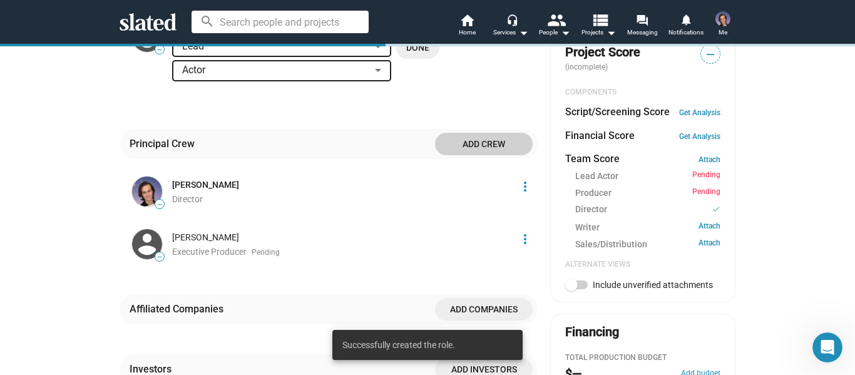
scroll to position [425, 0]
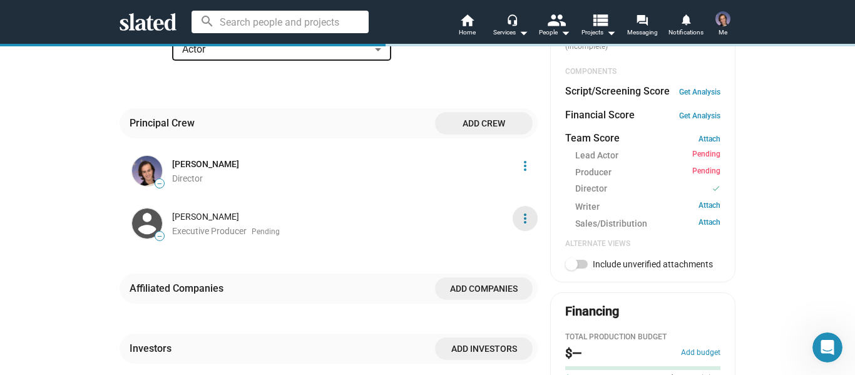
click at [518, 214] on mat-icon "more_vert" at bounding box center [525, 218] width 15 height 15
click at [493, 264] on button "Edit" at bounding box center [498, 265] width 71 height 20
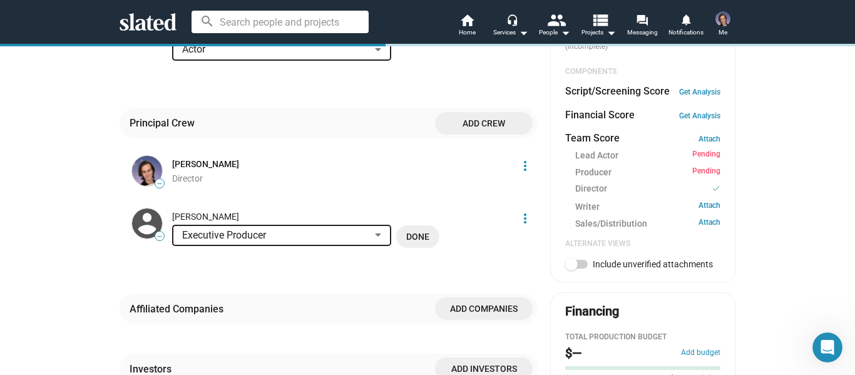
click at [373, 234] on div at bounding box center [378, 235] width 11 height 10
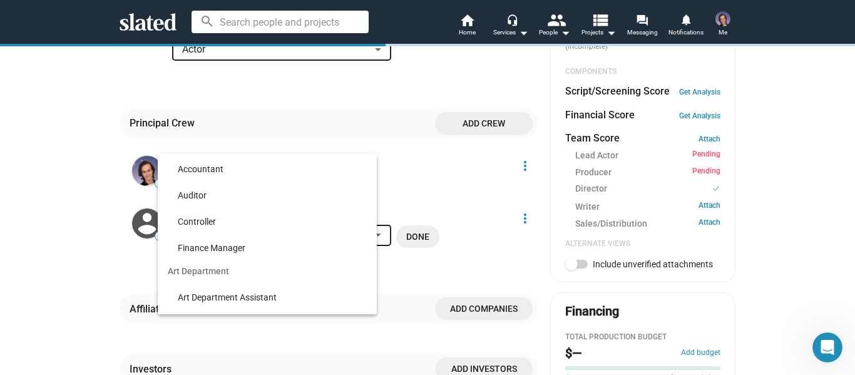
scroll to position [0, 0]
click at [324, 177] on input at bounding box center [267, 168] width 219 height 31
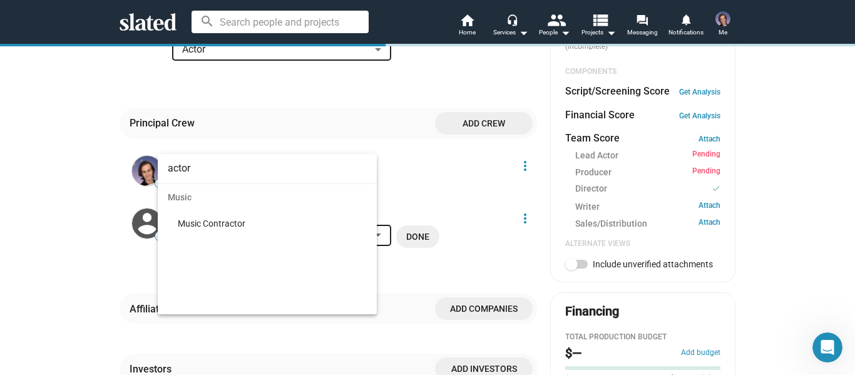
type input "actor"
click at [71, 234] on div at bounding box center [427, 187] width 855 height 375
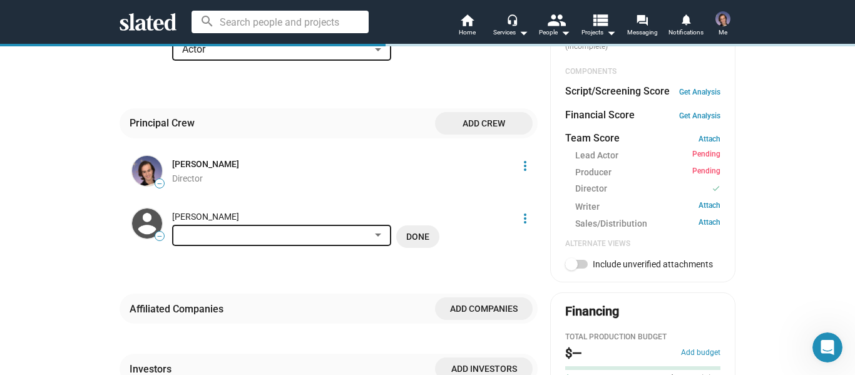
click at [198, 212] on div "[PERSON_NAME]" at bounding box center [341, 217] width 338 height 12
click at [522, 215] on mat-icon "more_vert" at bounding box center [525, 218] width 15 height 15
click at [498, 259] on button "Delete" at bounding box center [498, 265] width 71 height 20
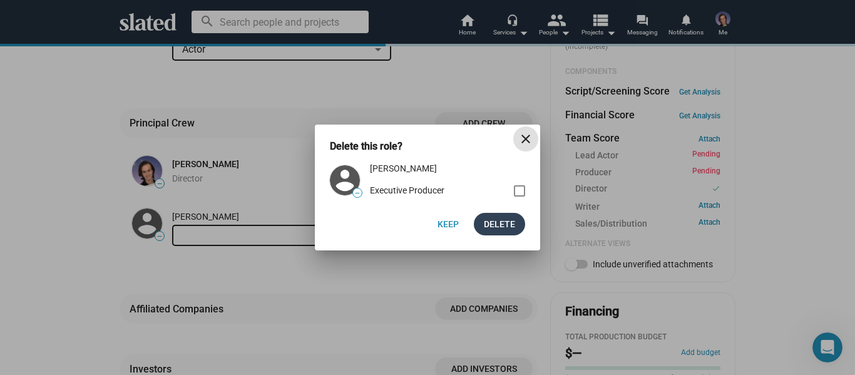
click at [489, 225] on span "Delete" at bounding box center [499, 224] width 31 height 23
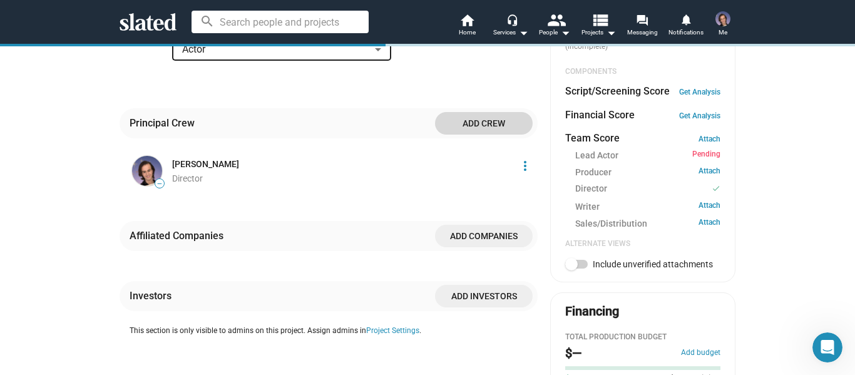
click at [497, 125] on span "Add crew" at bounding box center [484, 123] width 78 height 23
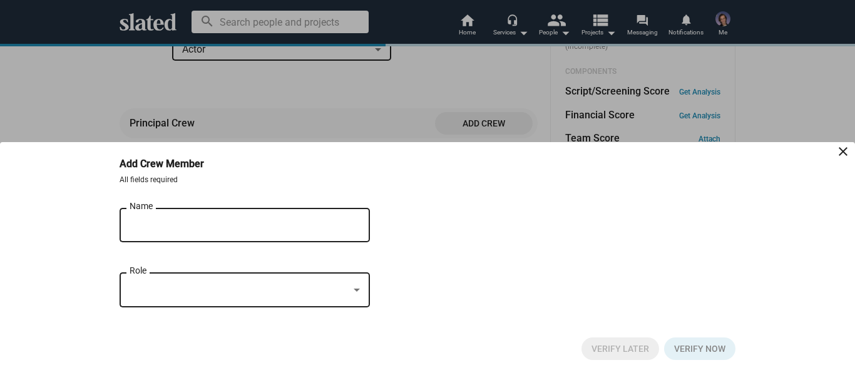
click at [265, 222] on input "Name" at bounding box center [236, 225] width 213 height 11
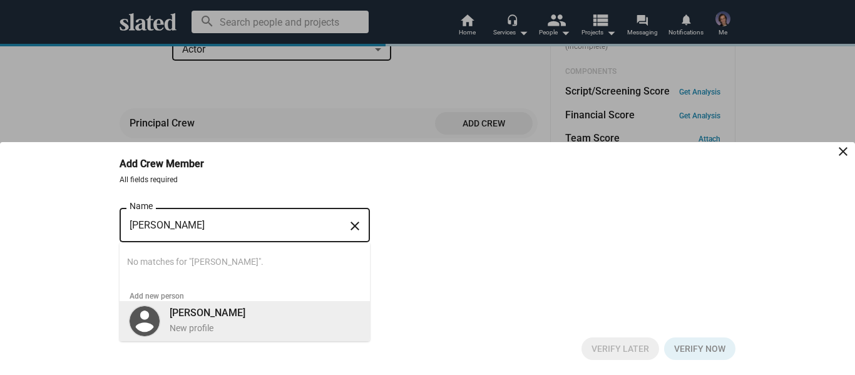
type input "[PERSON_NAME]"
drag, startPoint x: 241, startPoint y: 321, endPoint x: 386, endPoint y: 309, distance: 145.1
click at [241, 321] on div "[PERSON_NAME] New profile" at bounding box center [261, 320] width 198 height 33
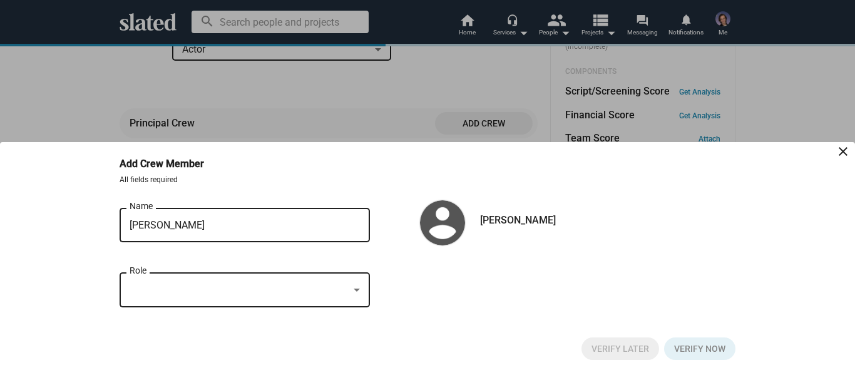
click at [360, 287] on div at bounding box center [356, 291] width 11 height 10
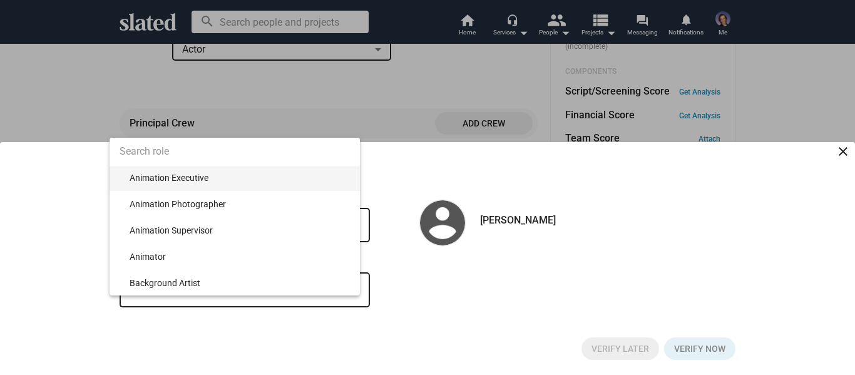
scroll to position [11141, 0]
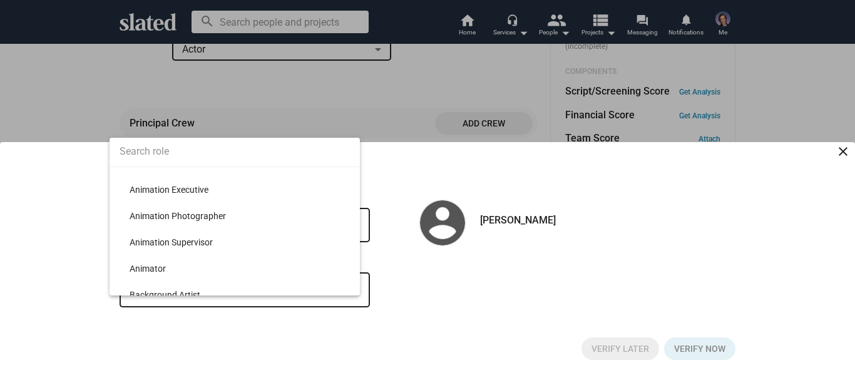
click at [242, 152] on input at bounding box center [235, 151] width 250 height 31
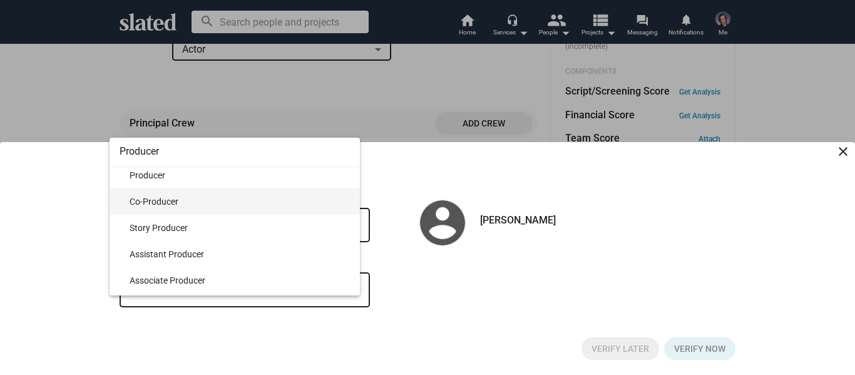
scroll to position [12, 0]
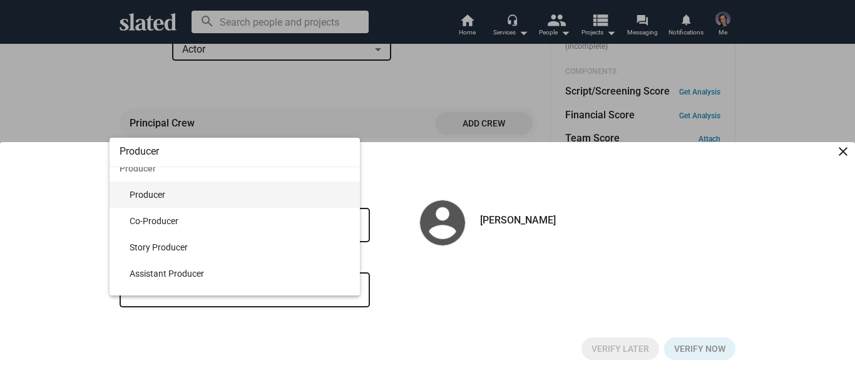
type input "Producer"
click at [217, 194] on span "Producer" at bounding box center [240, 195] width 220 height 26
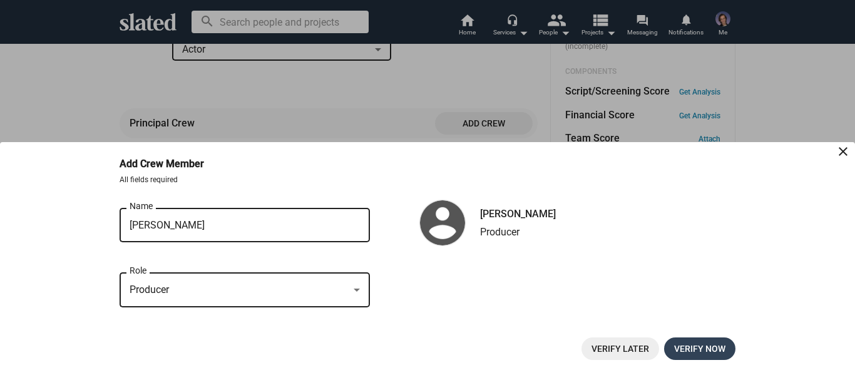
click at [706, 344] on span "Verify now" at bounding box center [699, 348] width 51 height 23
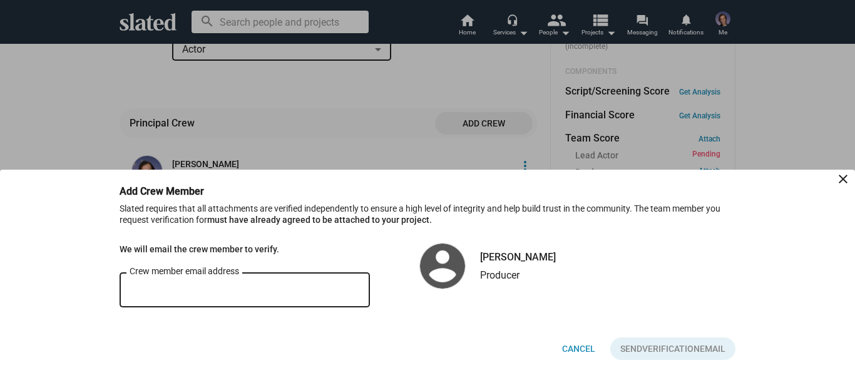
click at [289, 281] on div "Crew member email address" at bounding box center [245, 288] width 230 height 37
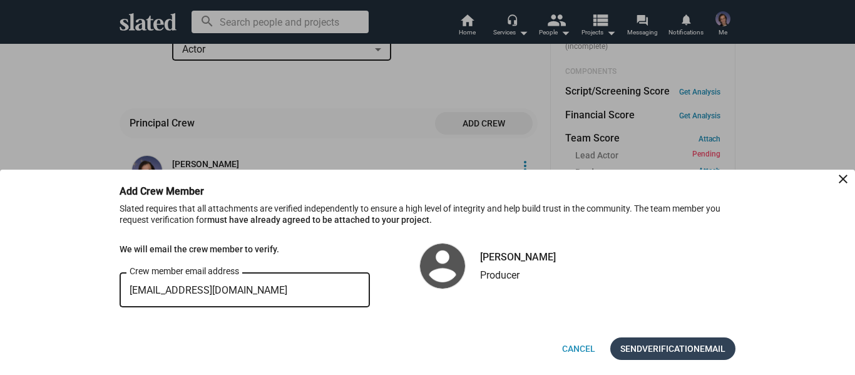
type input "[EMAIL_ADDRESS][DOMAIN_NAME]"
drag, startPoint x: 679, startPoint y: 351, endPoint x: 679, endPoint y: 331, distance: 20.7
click at [679, 351] on span "Verification" at bounding box center [671, 348] width 58 height 23
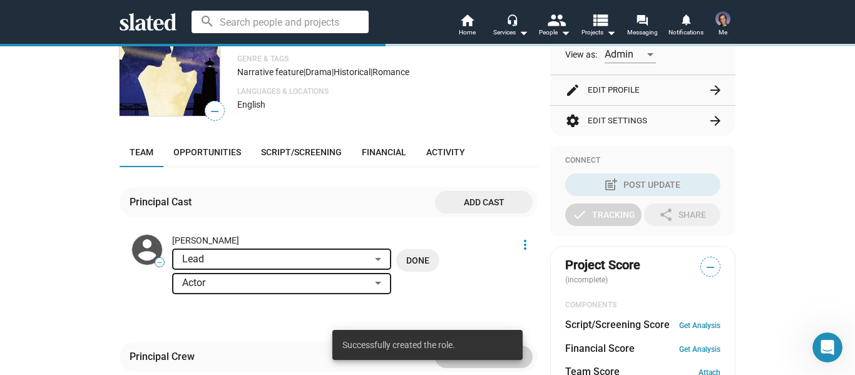
scroll to position [175, 0]
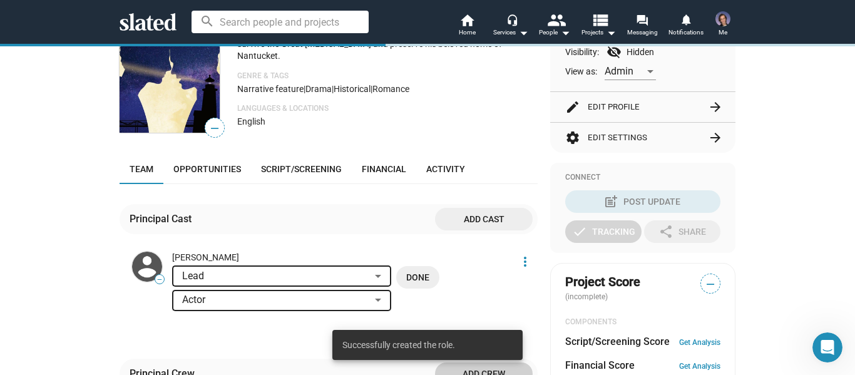
click at [422, 282] on span "Done" at bounding box center [417, 277] width 23 height 23
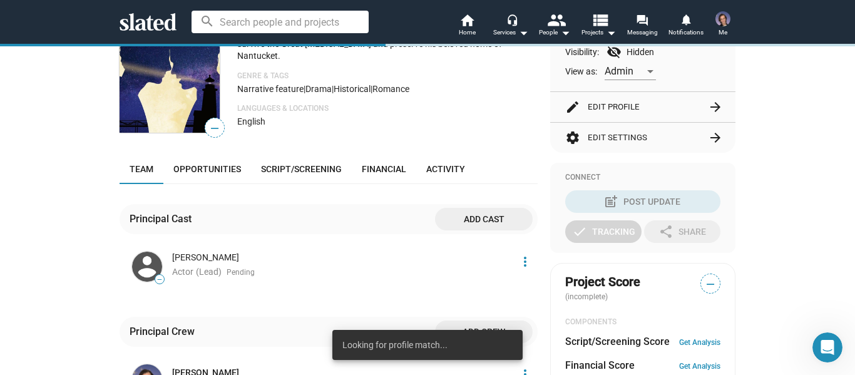
scroll to position [112, 0]
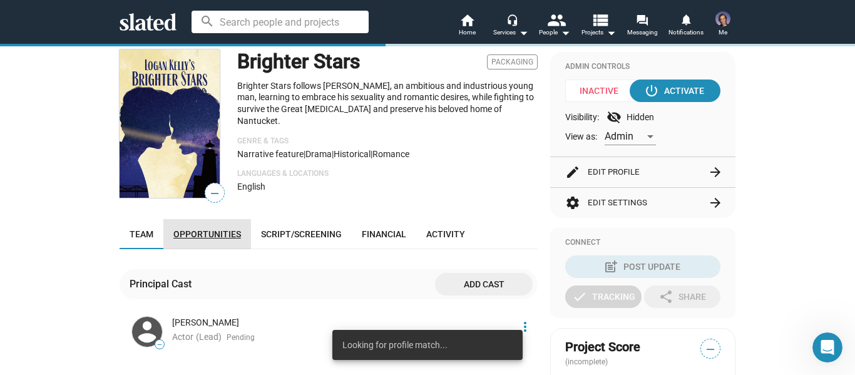
click at [210, 238] on span "Opportunities" at bounding box center [207, 234] width 68 height 10
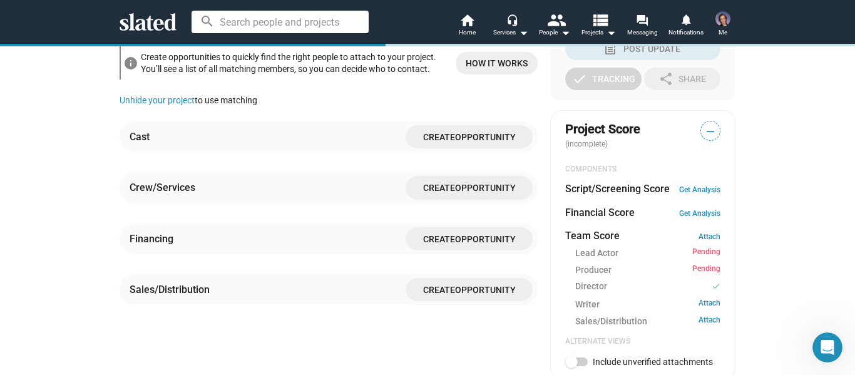
scroll to position [349, 0]
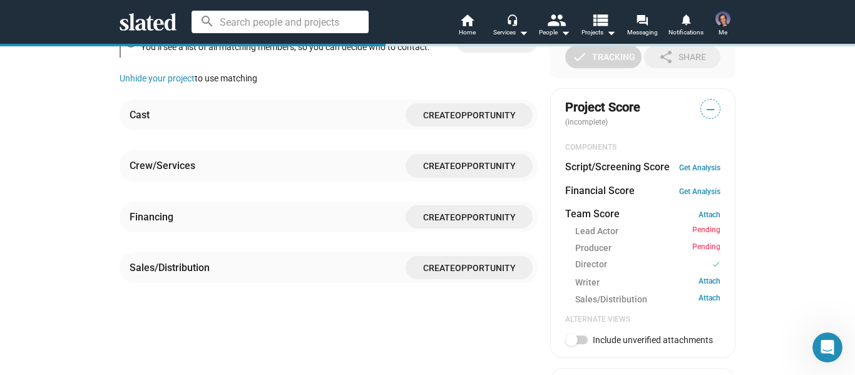
click at [424, 218] on span "Create" at bounding box center [439, 217] width 32 height 10
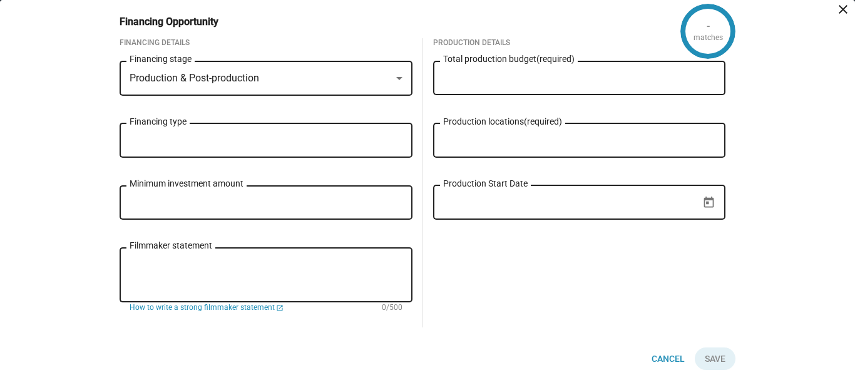
click at [341, 133] on div "Financing type" at bounding box center [266, 139] width 273 height 37
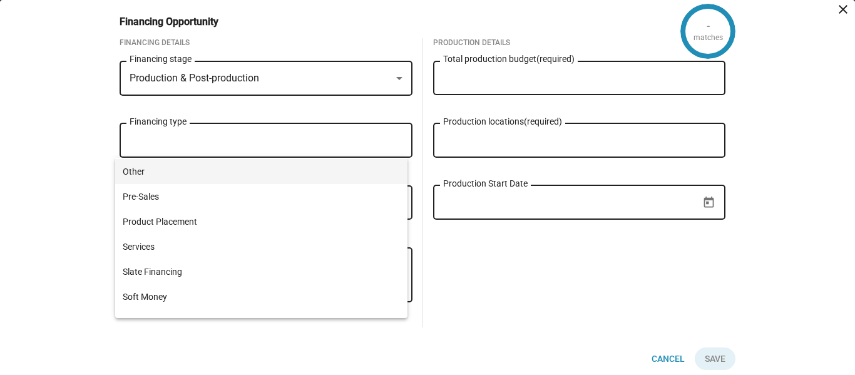
scroll to position [240, 0]
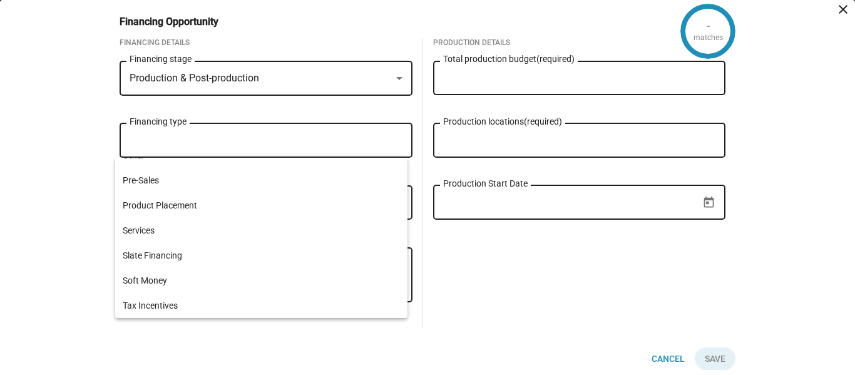
click at [24, 324] on div "- matches Financing Opportunity close Financing Details Production & Post-produ…" at bounding box center [427, 187] width 855 height 375
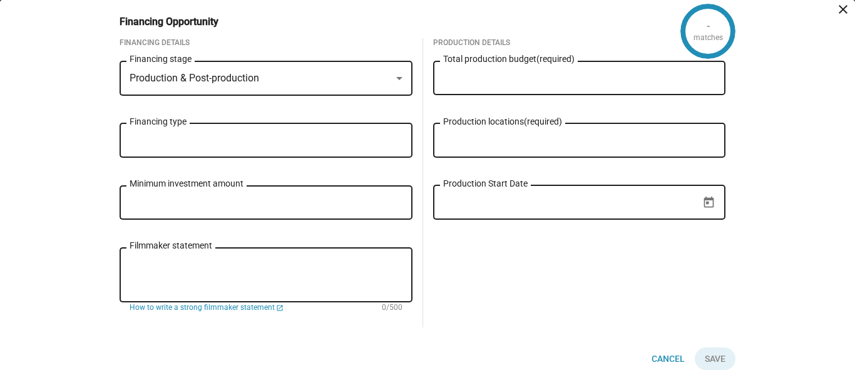
click at [838, 13] on mat-icon "close" at bounding box center [843, 9] width 15 height 15
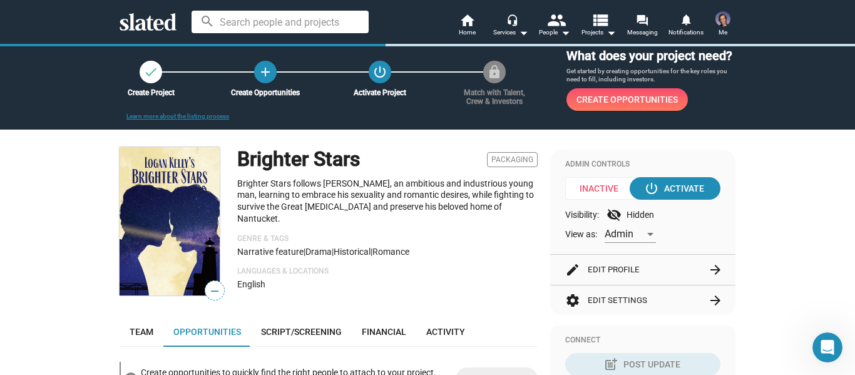
scroll to position [0, 0]
